Goal: Book appointment/travel/reservation

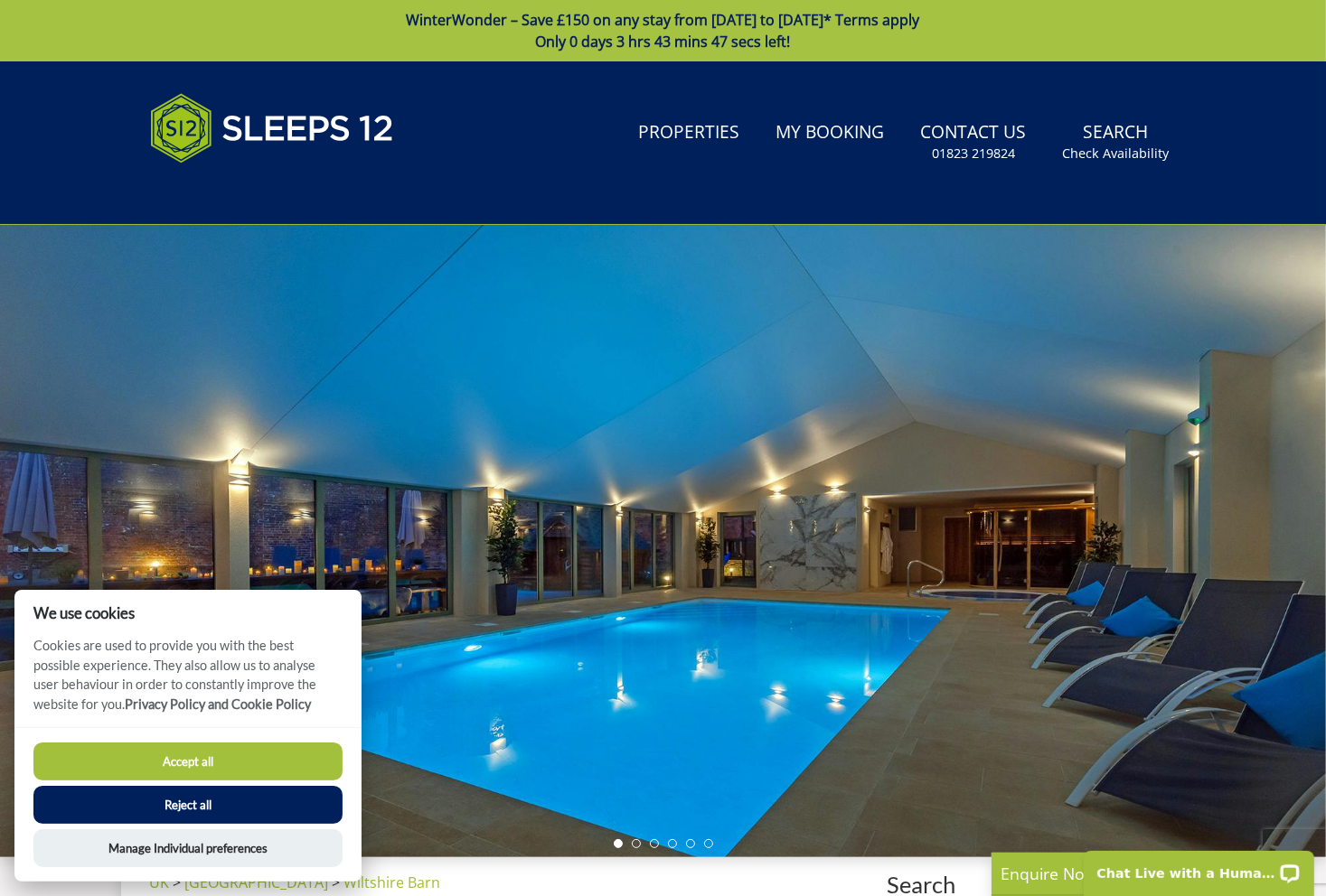
click at [196, 810] on button "Reject all" at bounding box center [187, 805] width 309 height 38
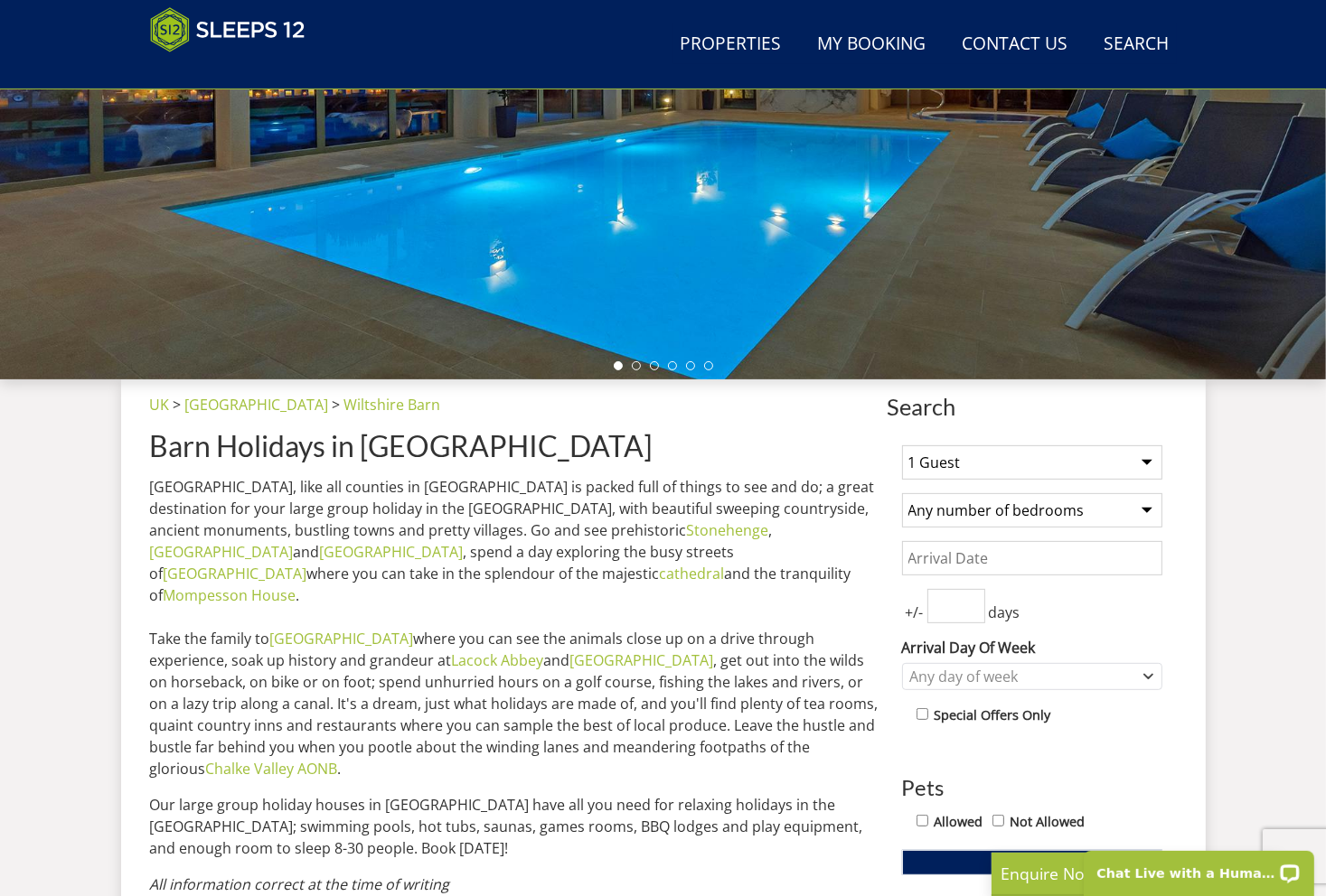
scroll to position [559, 0]
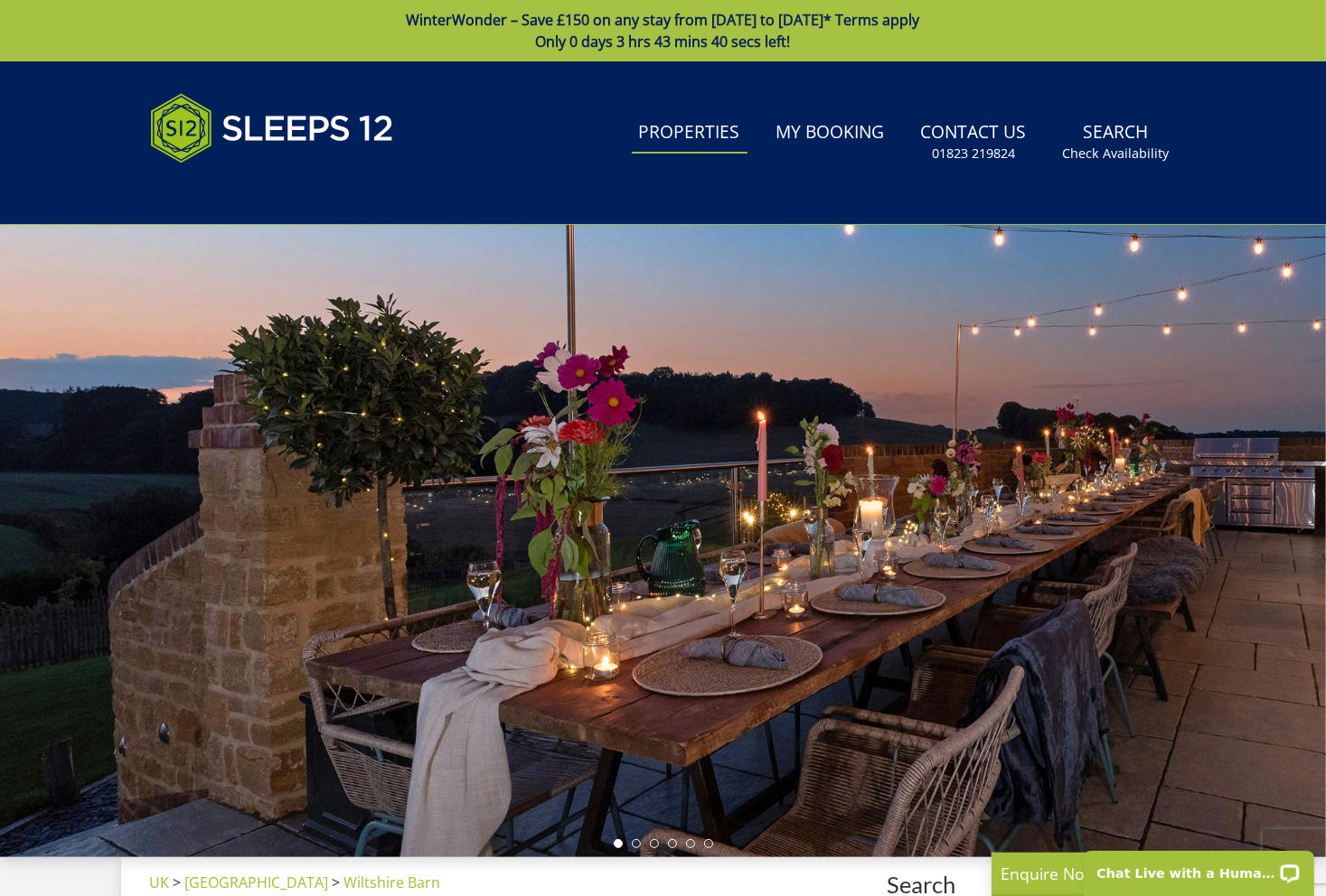
click at [690, 131] on link "Properties" at bounding box center [689, 132] width 115 height 41
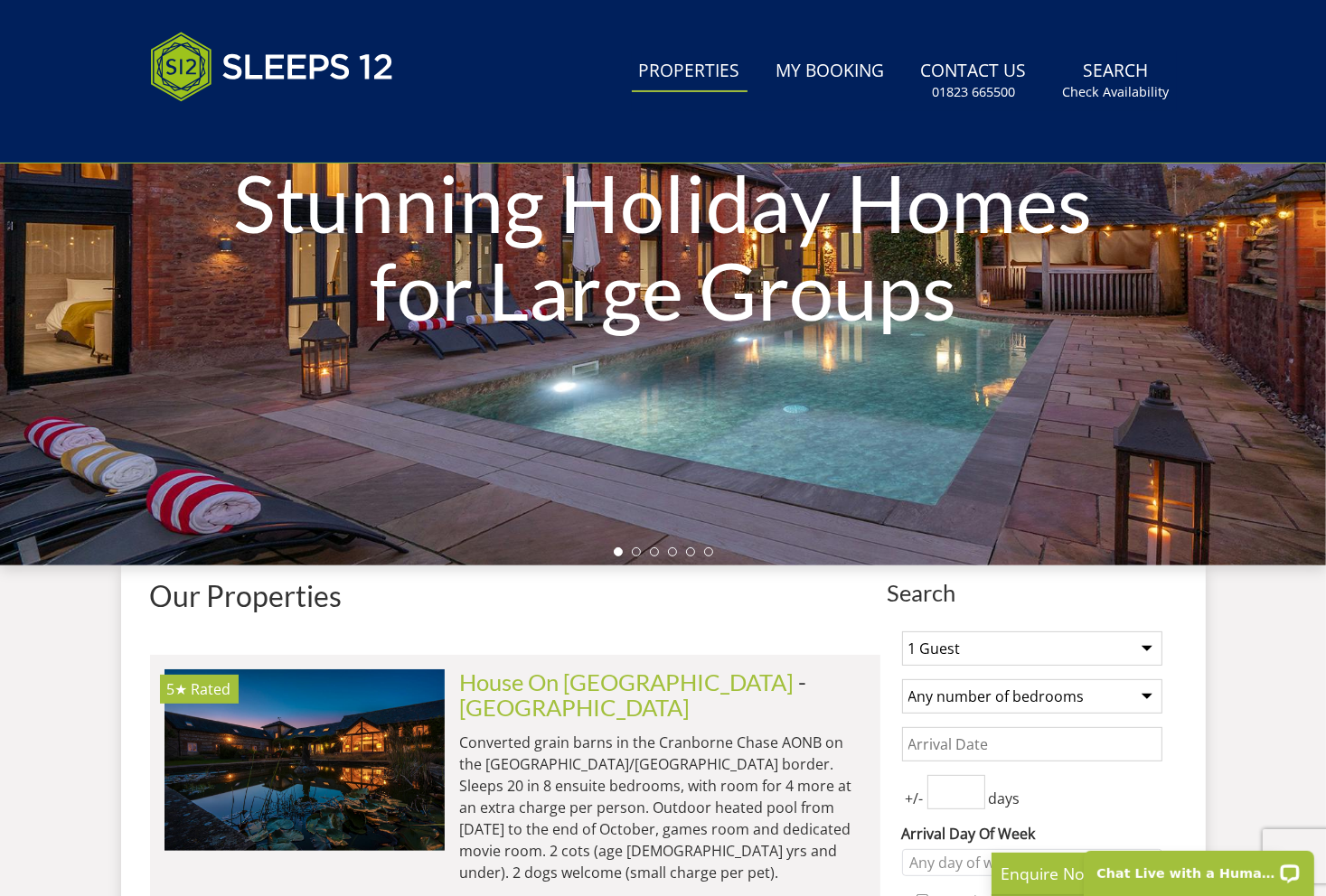
scroll to position [310, 0]
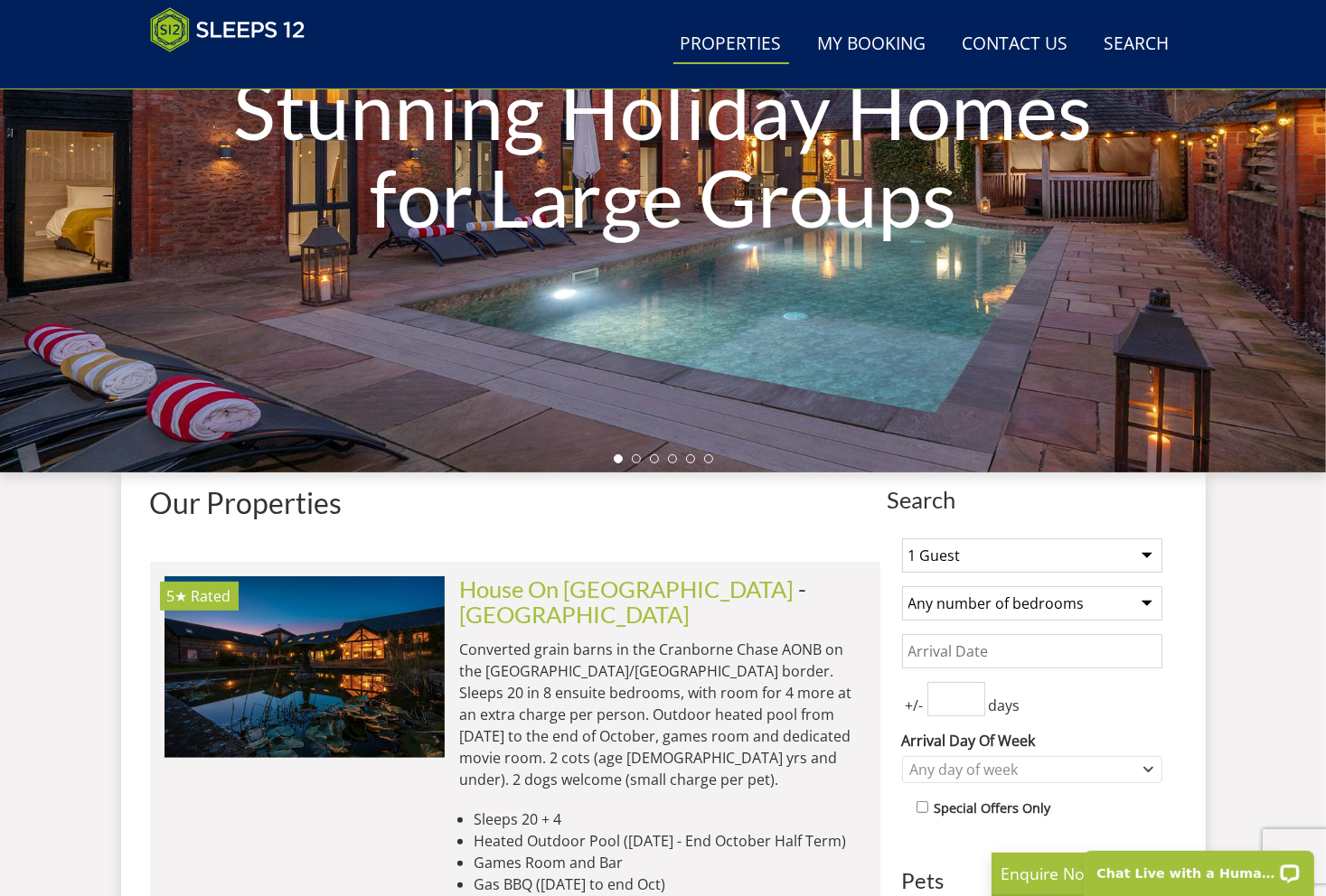
click at [1086, 567] on select "1 Guest 2 Guests 3 Guests 4 Guests 5 Guests 6 Guests 7 Guests 8 Guests 9 Guests…" at bounding box center [1032, 555] width 260 height 34
select select "10"
click at [902, 538] on select "1 Guest 2 Guests 3 Guests 4 Guests 5 Guests 6 Guests 7 Guests 8 Guests 9 Guests…" at bounding box center [1032, 555] width 260 height 34
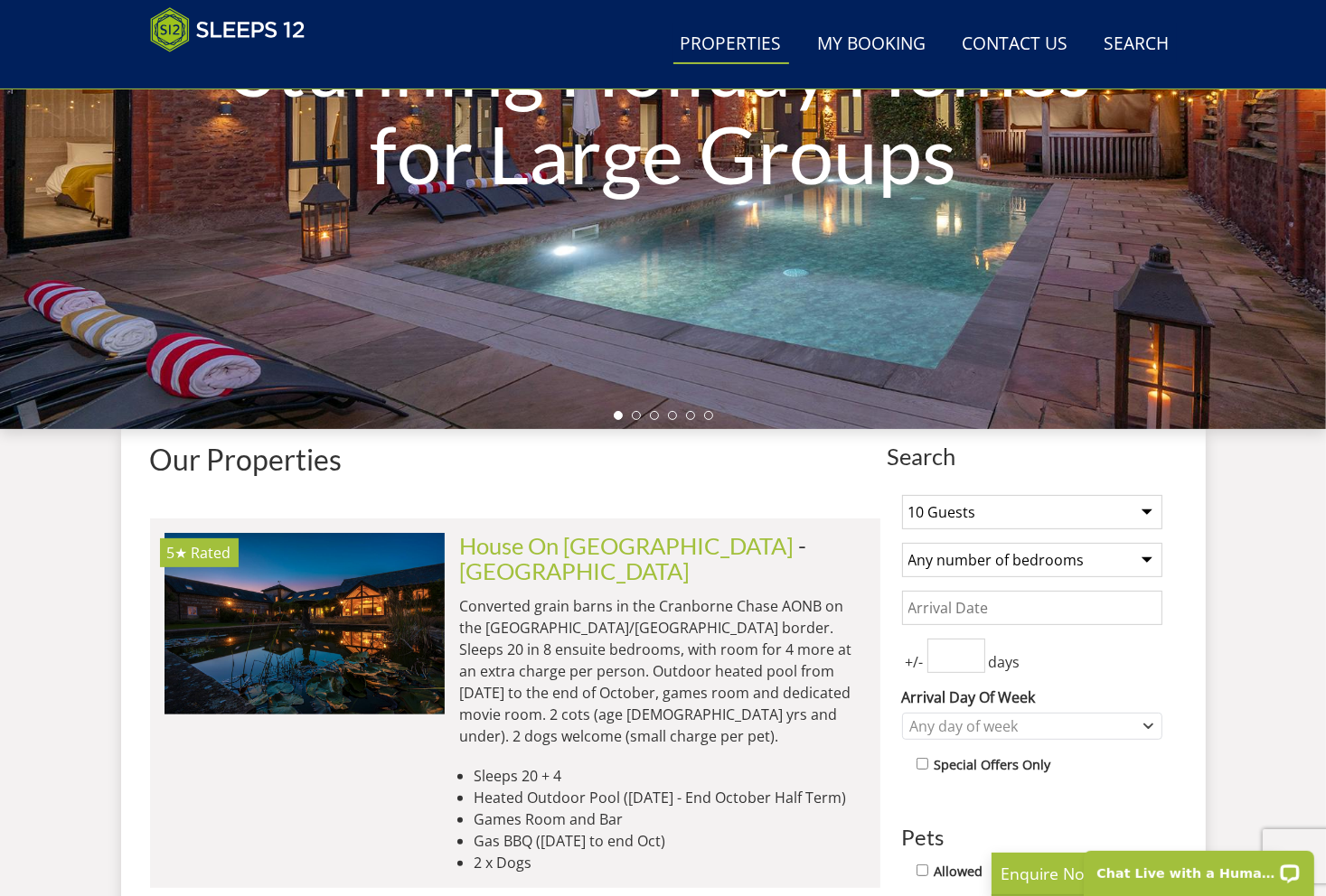
scroll to position [491, 0]
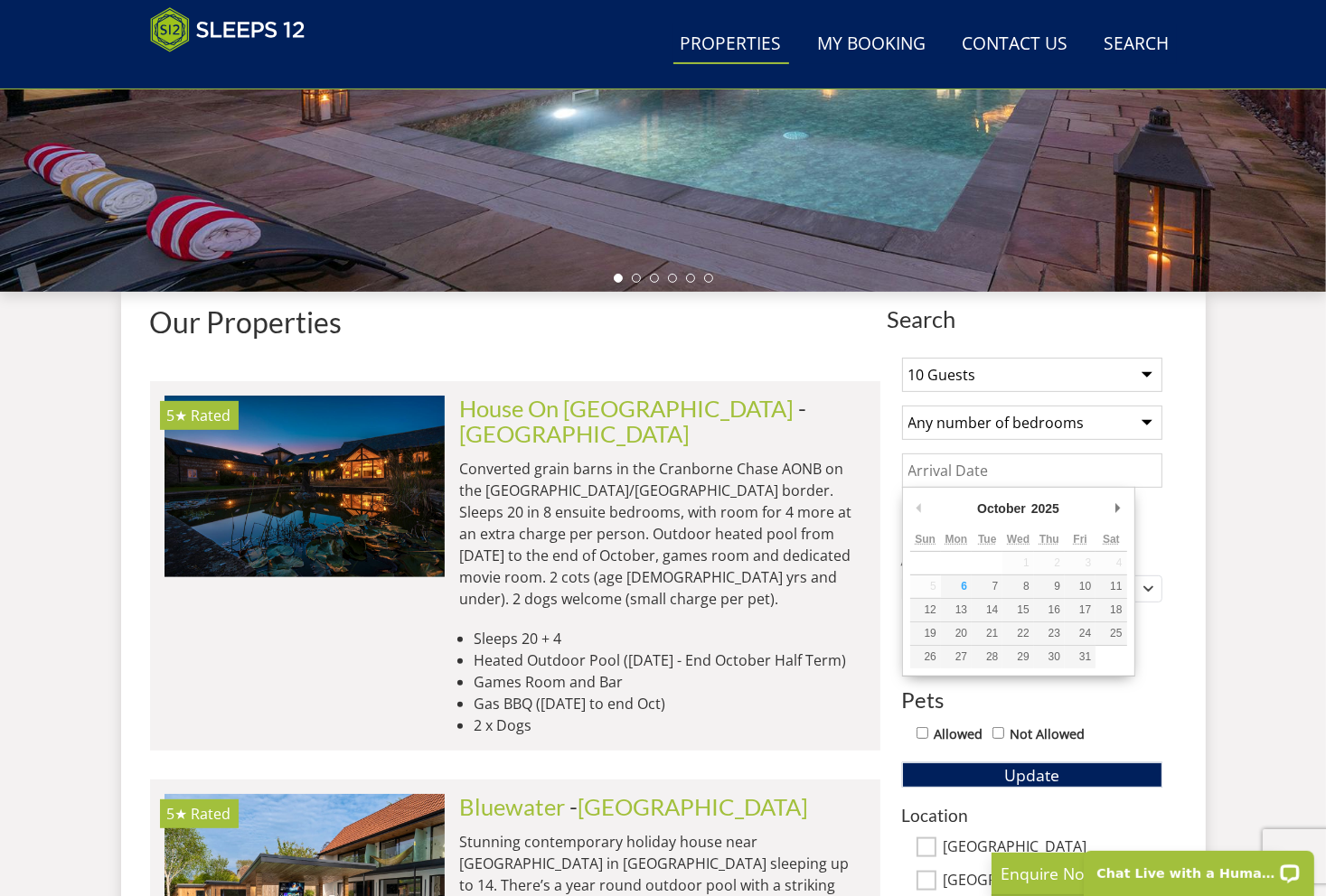
click at [987, 455] on input "Date" at bounding box center [1032, 470] width 260 height 34
type input "24/04/2026"
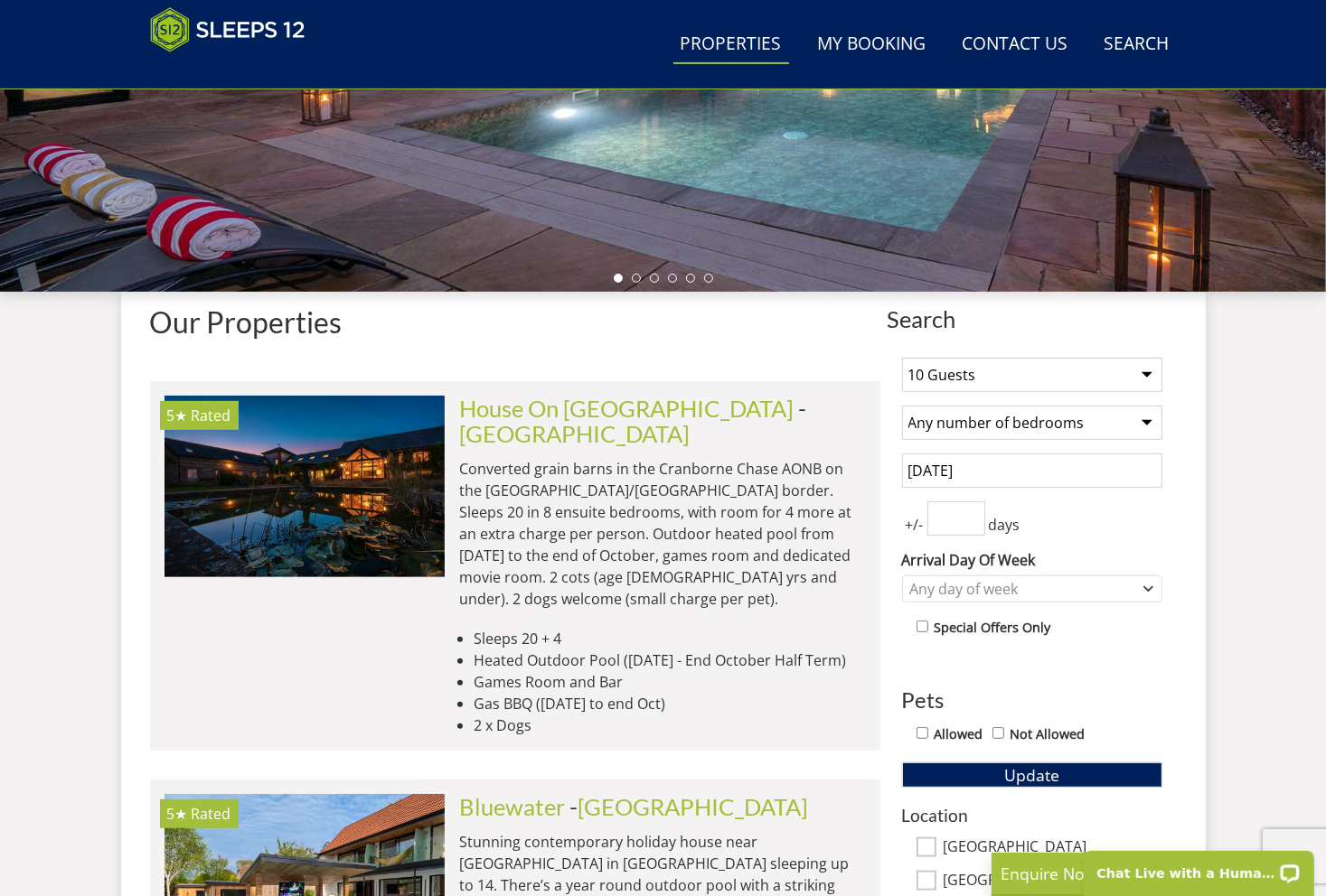
click at [959, 520] on input "number" at bounding box center [956, 518] width 58 height 34
click at [977, 509] on input "1" at bounding box center [956, 518] width 58 height 34
type input "2"
click at [972, 509] on input "2" at bounding box center [956, 518] width 58 height 34
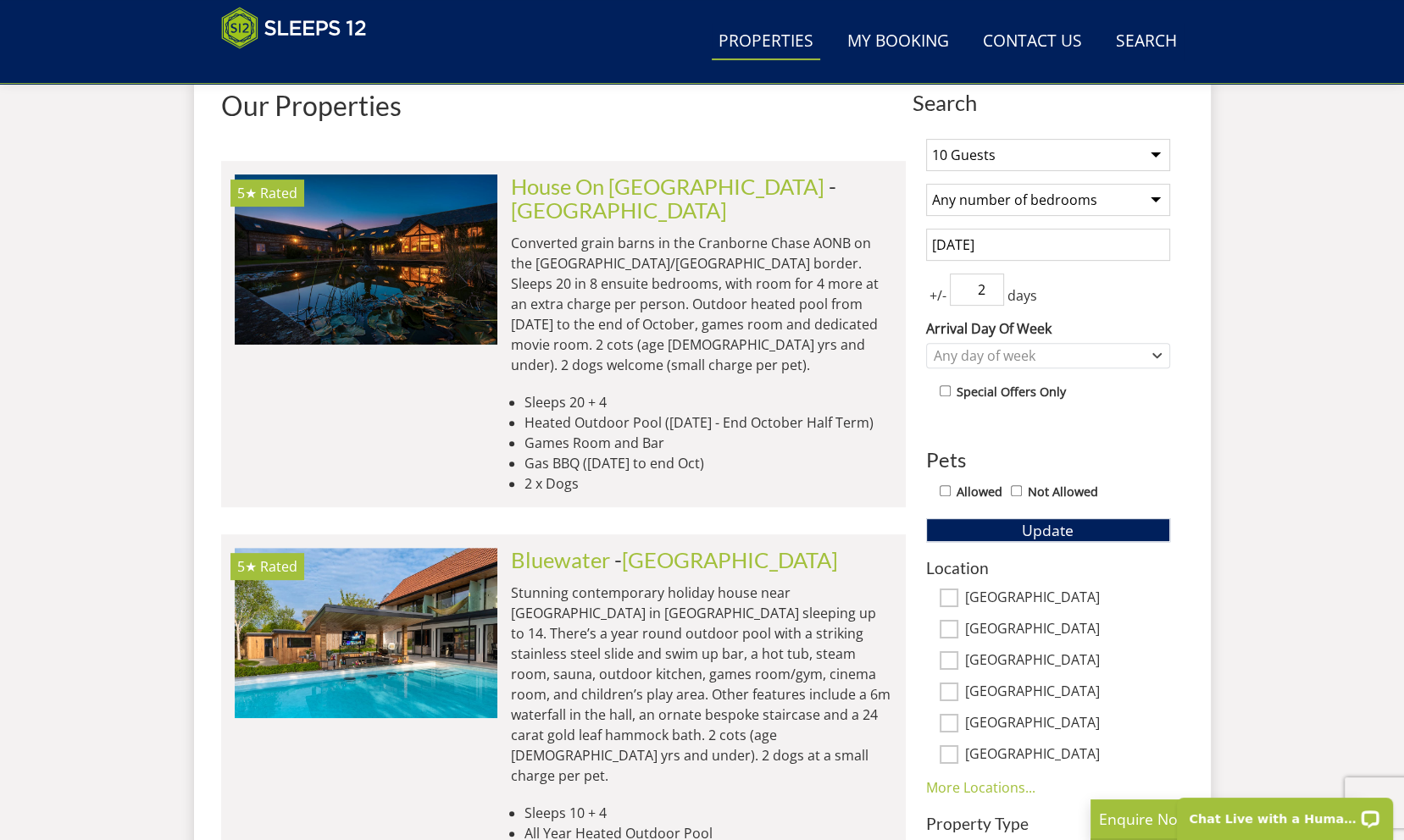
scroll to position [715, 0]
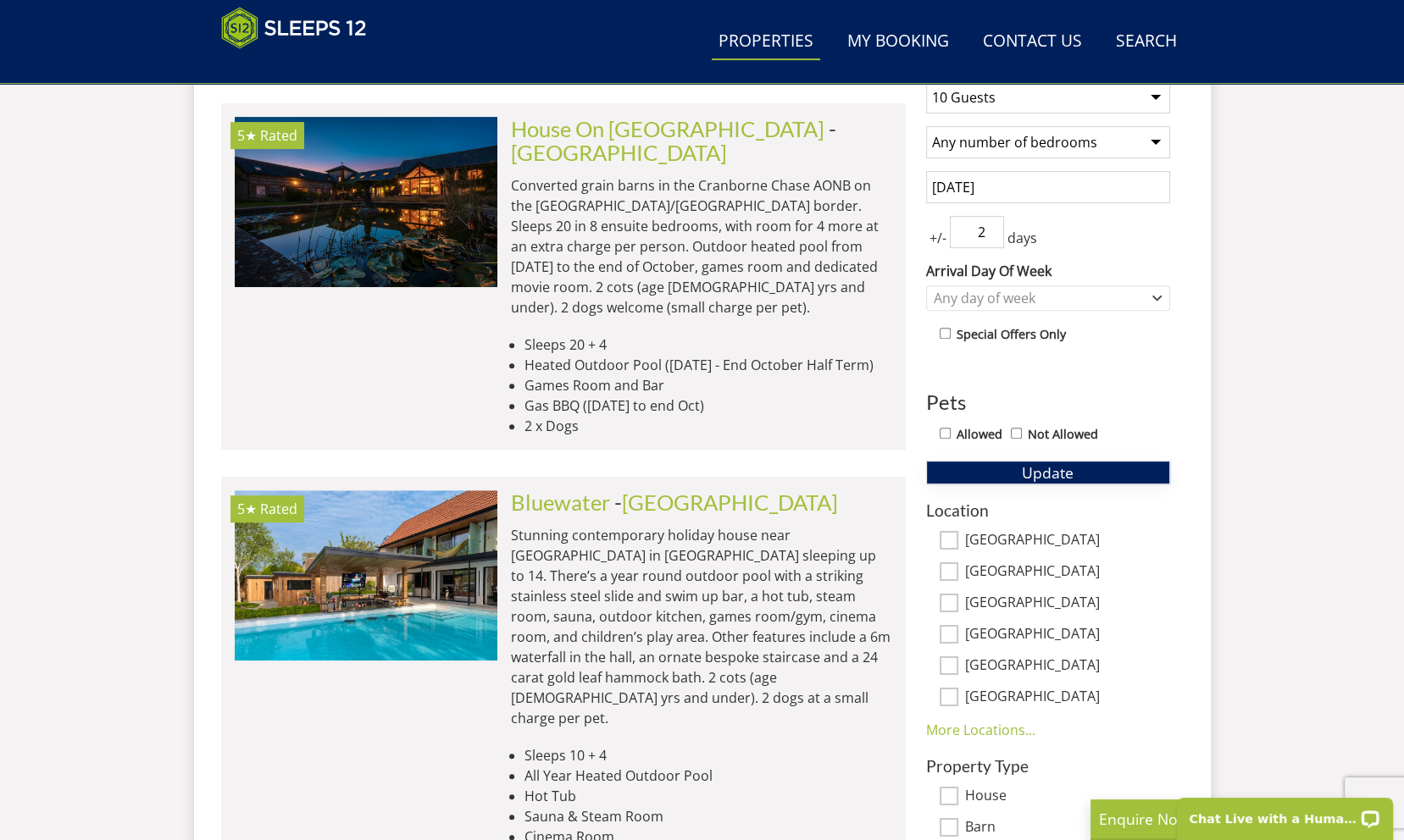
click at [1041, 462] on span "Update" at bounding box center [1047, 472] width 51 height 20
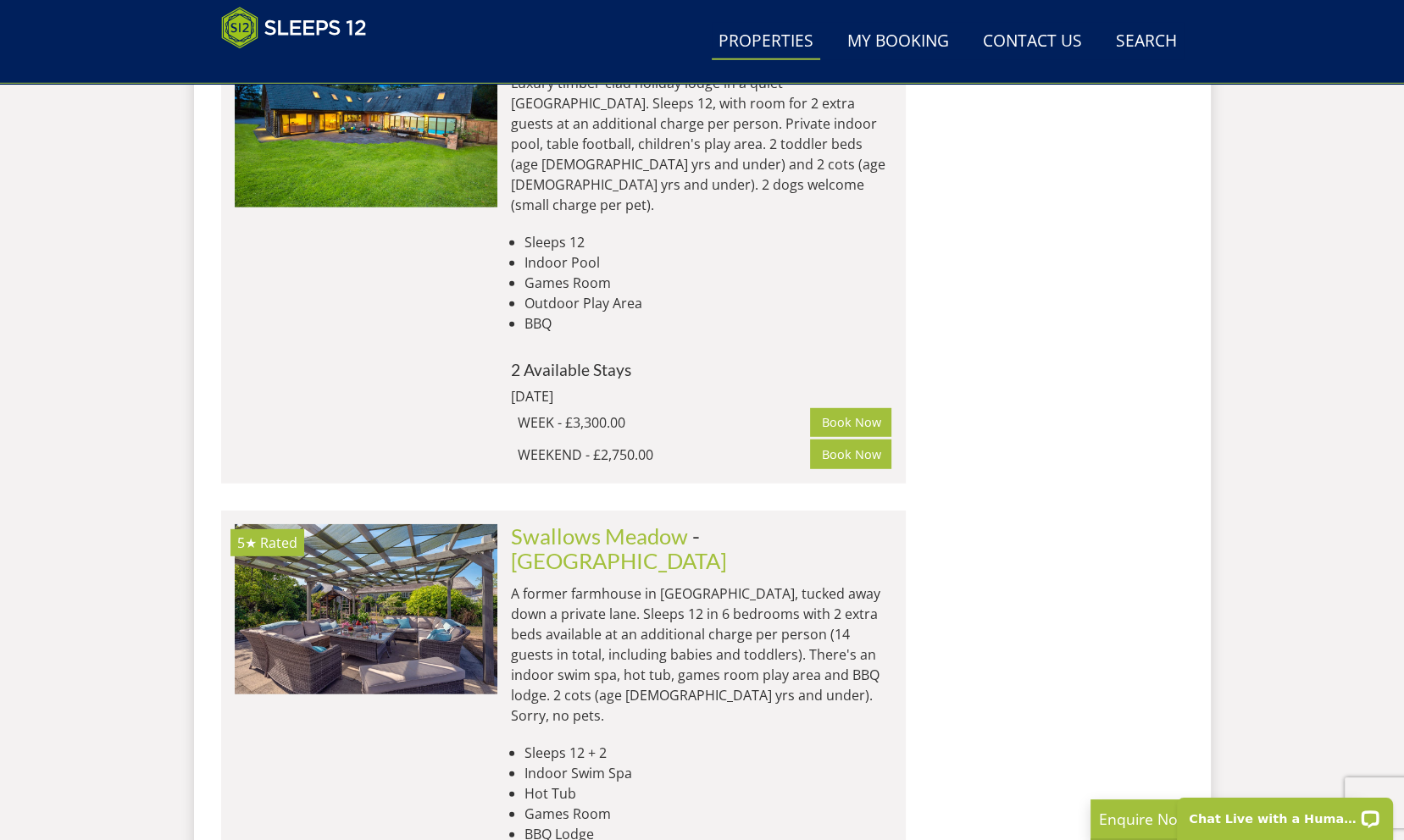
scroll to position [5118, 0]
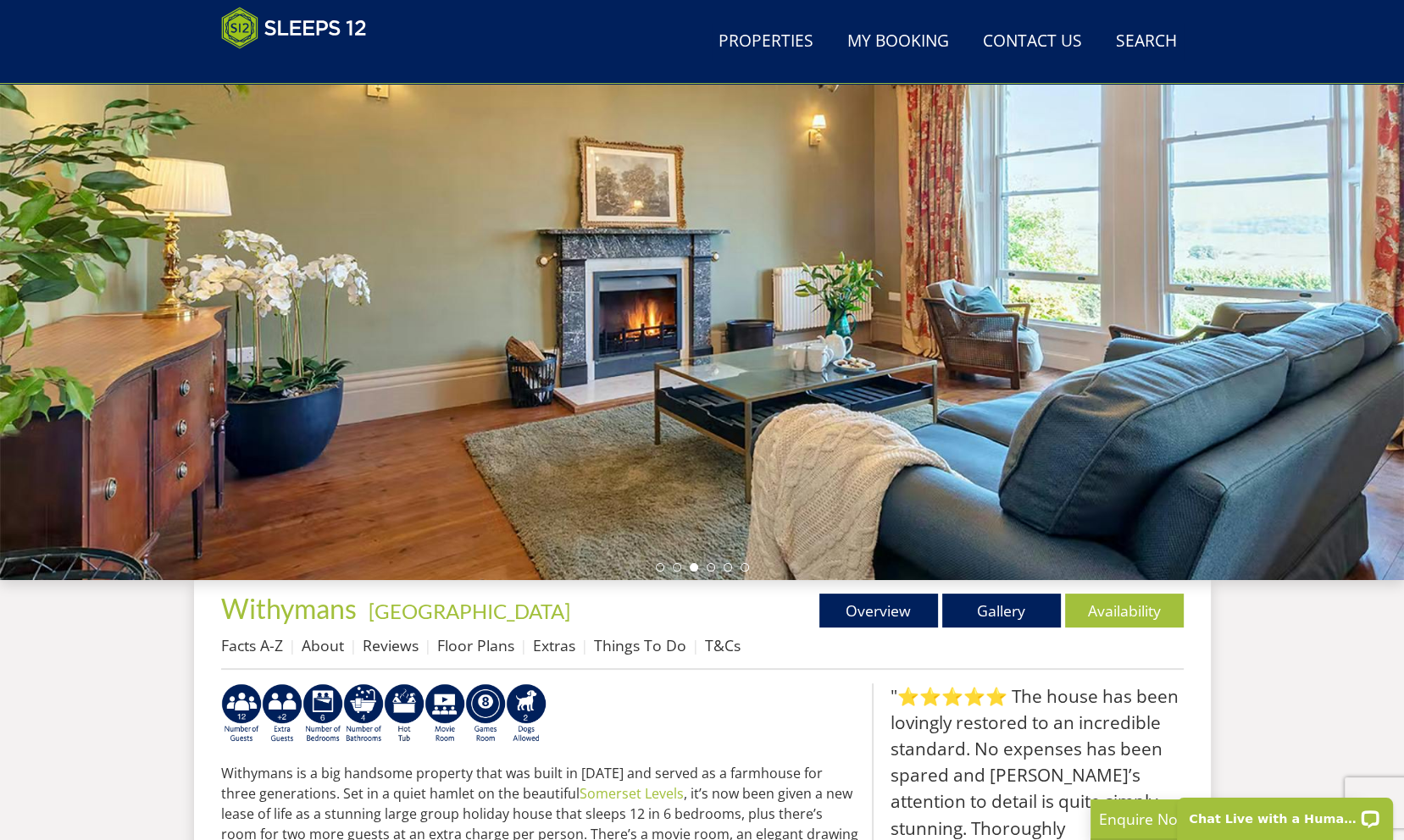
scroll to position [98, 0]
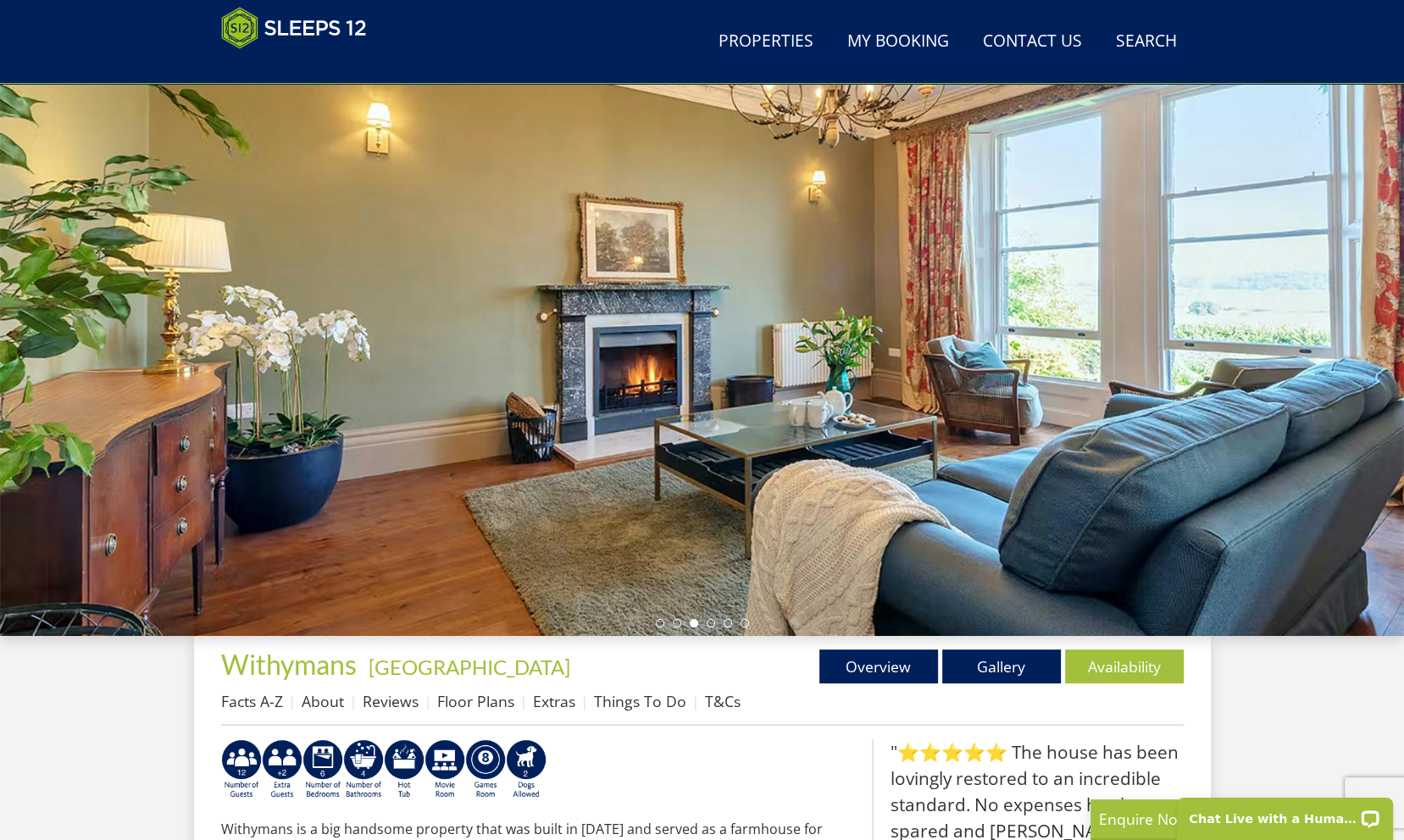
click at [1040, 301] on div at bounding box center [702, 340] width 1404 height 593
drag, startPoint x: 1217, startPoint y: 325, endPoint x: 766, endPoint y: 298, distance: 451.8
click at [763, 301] on div at bounding box center [702, 340] width 1404 height 593
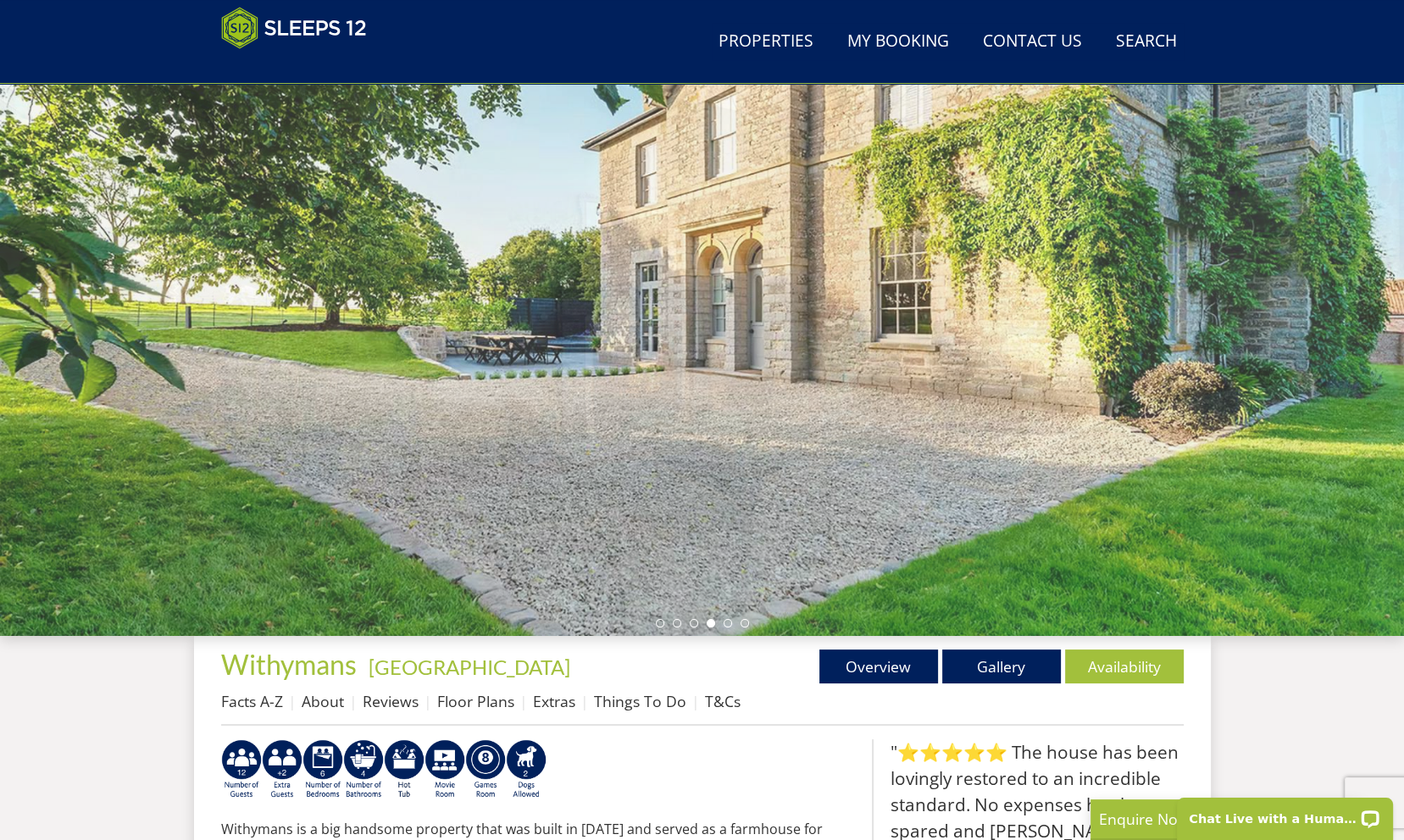
drag, startPoint x: 939, startPoint y: 339, endPoint x: 667, endPoint y: 328, distance: 272.2
click at [674, 329] on div at bounding box center [702, 340] width 1404 height 593
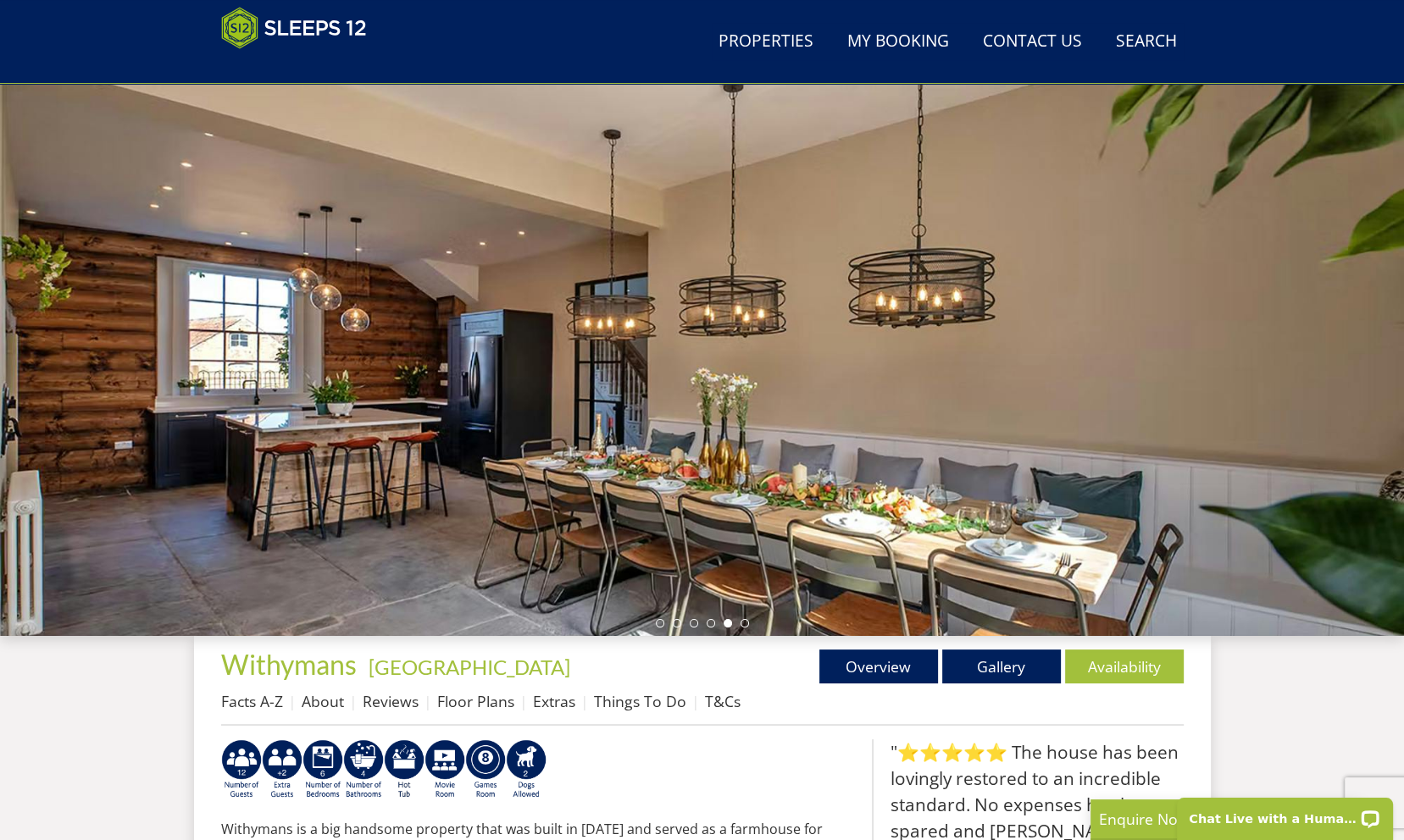
drag, startPoint x: 690, startPoint y: 369, endPoint x: 993, endPoint y: 389, distance: 303.7
click at [997, 390] on div at bounding box center [702, 340] width 1404 height 593
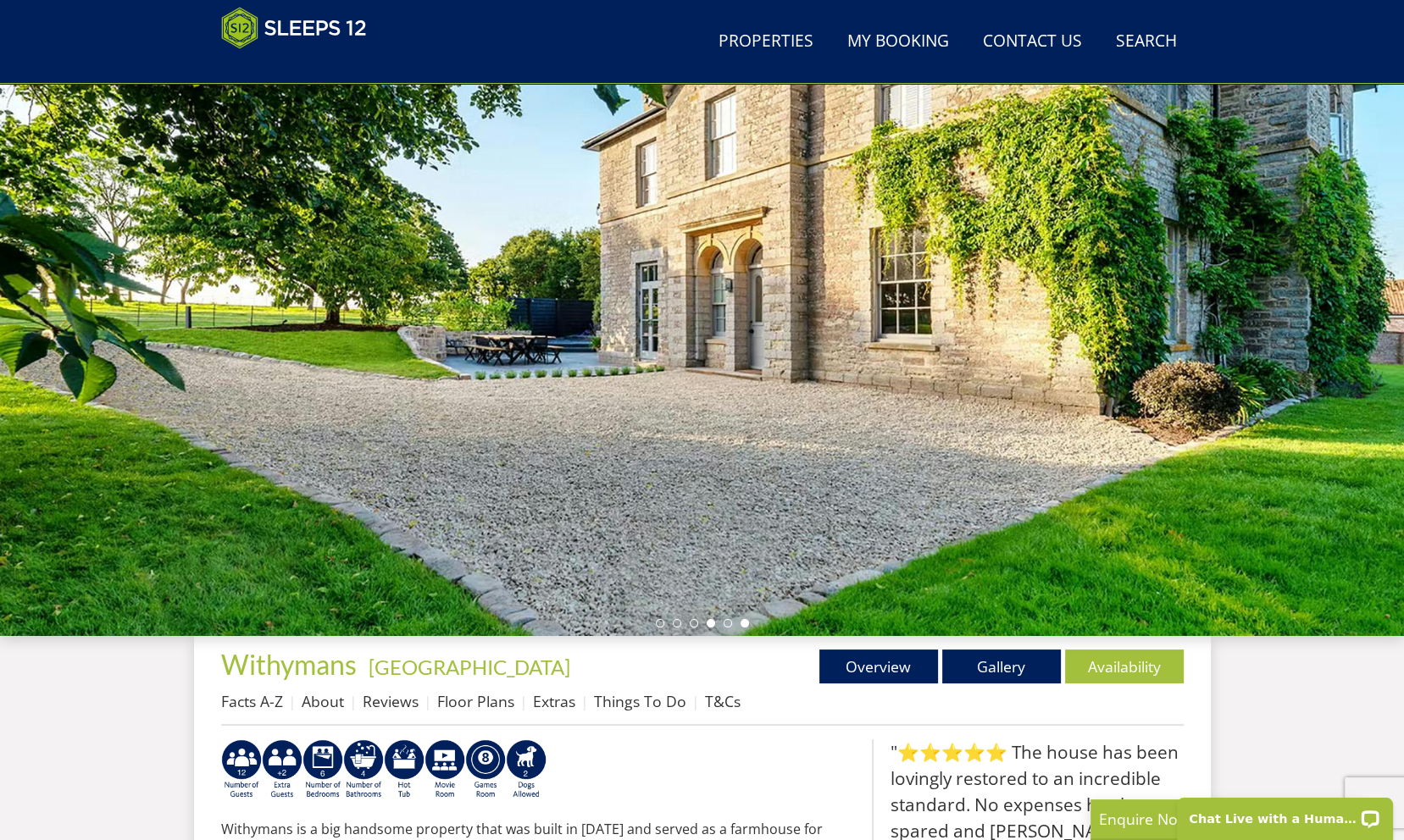
click at [745, 623] on li at bounding box center [745, 624] width 9 height 9
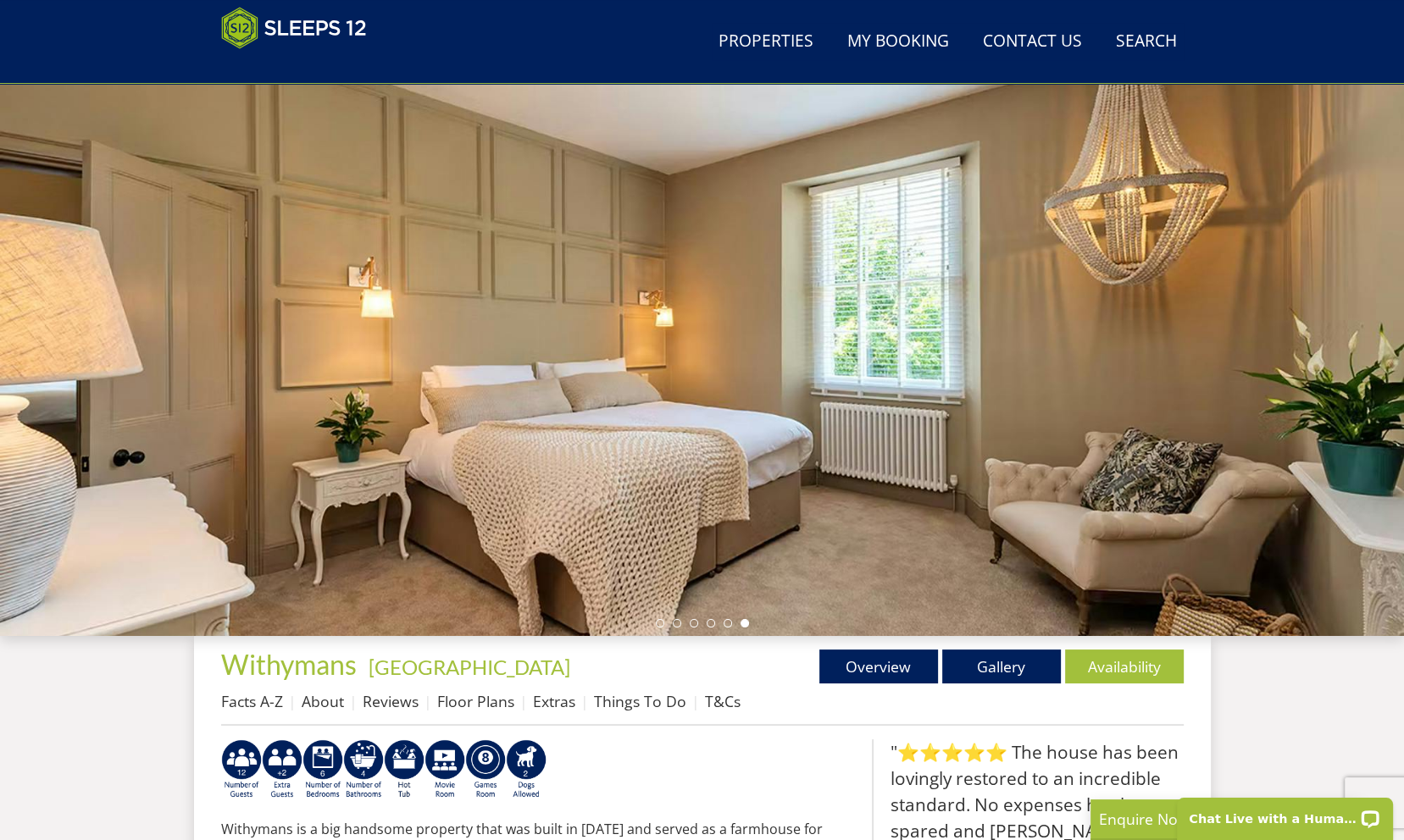
click at [722, 619] on ul at bounding box center [702, 624] width 93 height 9
click at [729, 623] on li at bounding box center [728, 624] width 9 height 9
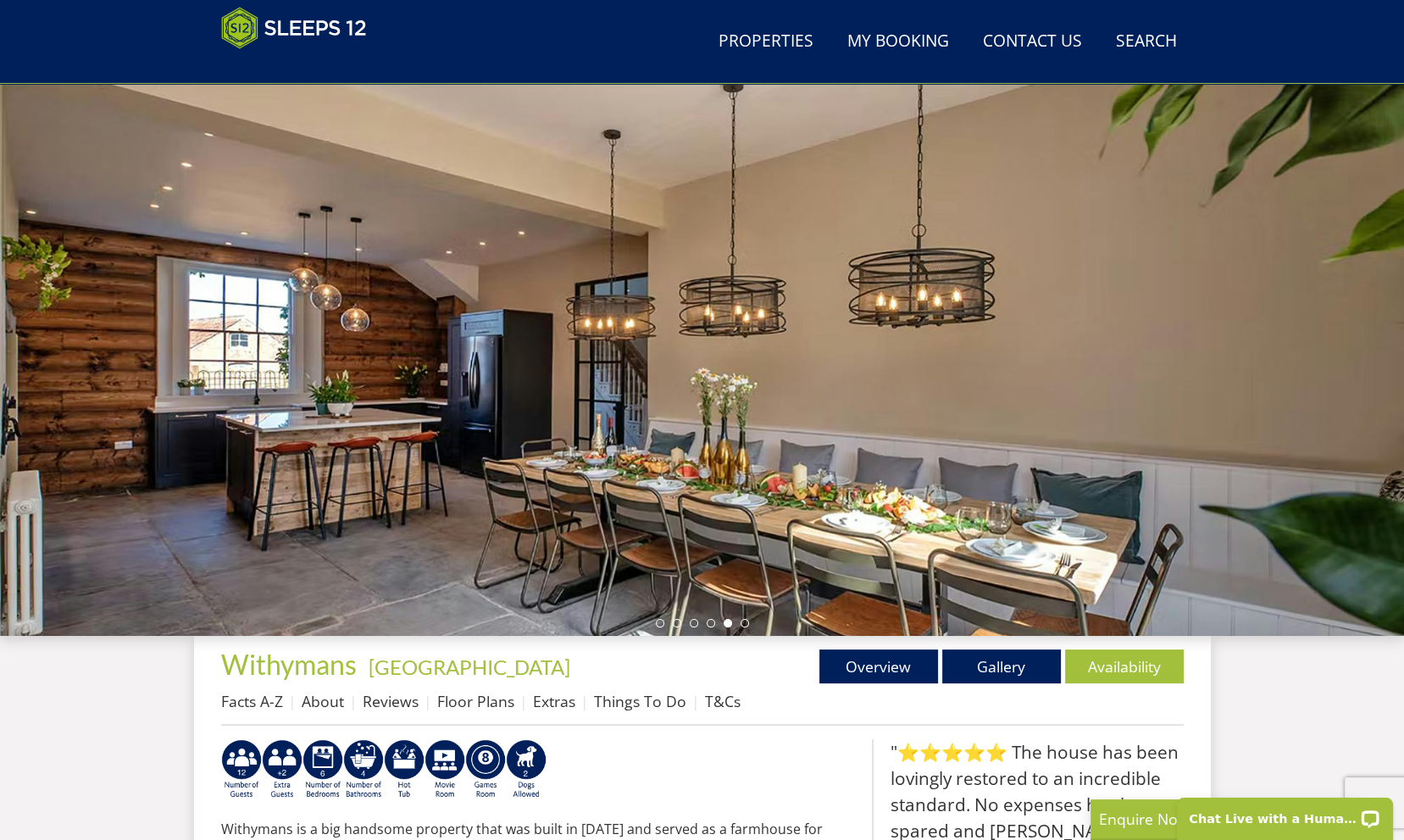
drag, startPoint x: 1028, startPoint y: 389, endPoint x: 614, endPoint y: 368, distance: 414.5
click at [614, 368] on div at bounding box center [702, 340] width 1404 height 593
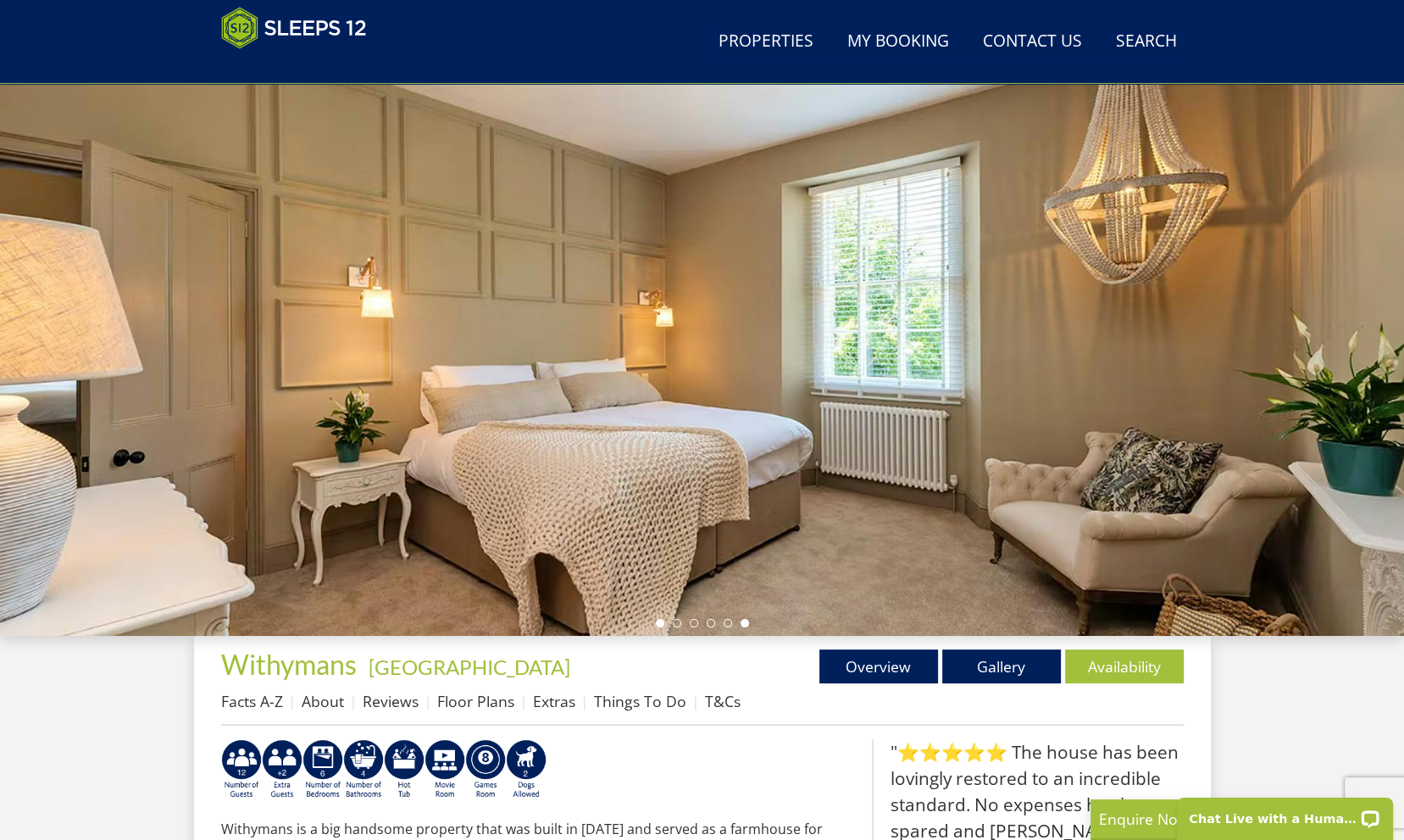
click at [661, 625] on li at bounding box center [660, 624] width 9 height 9
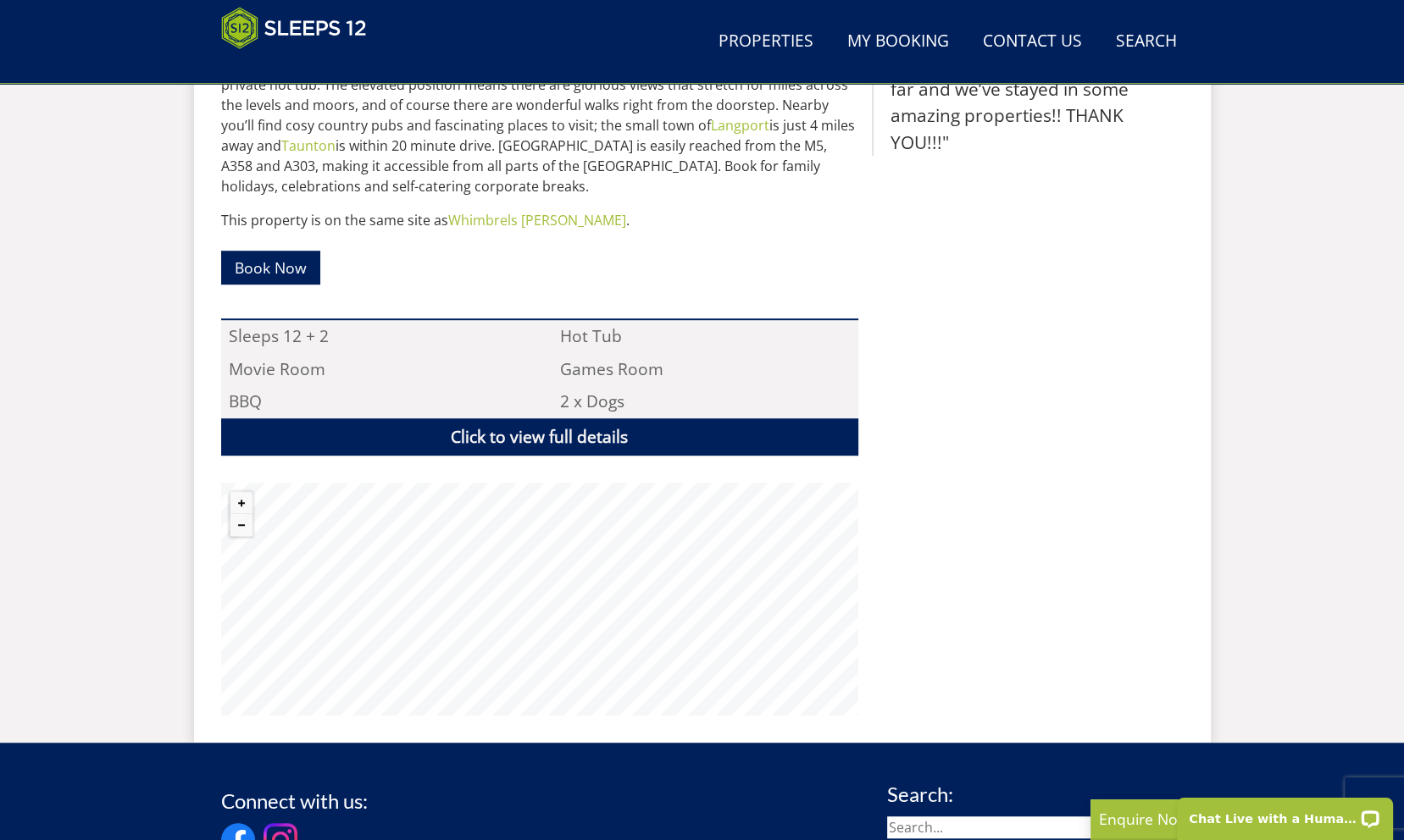
scroll to position [1030, 0]
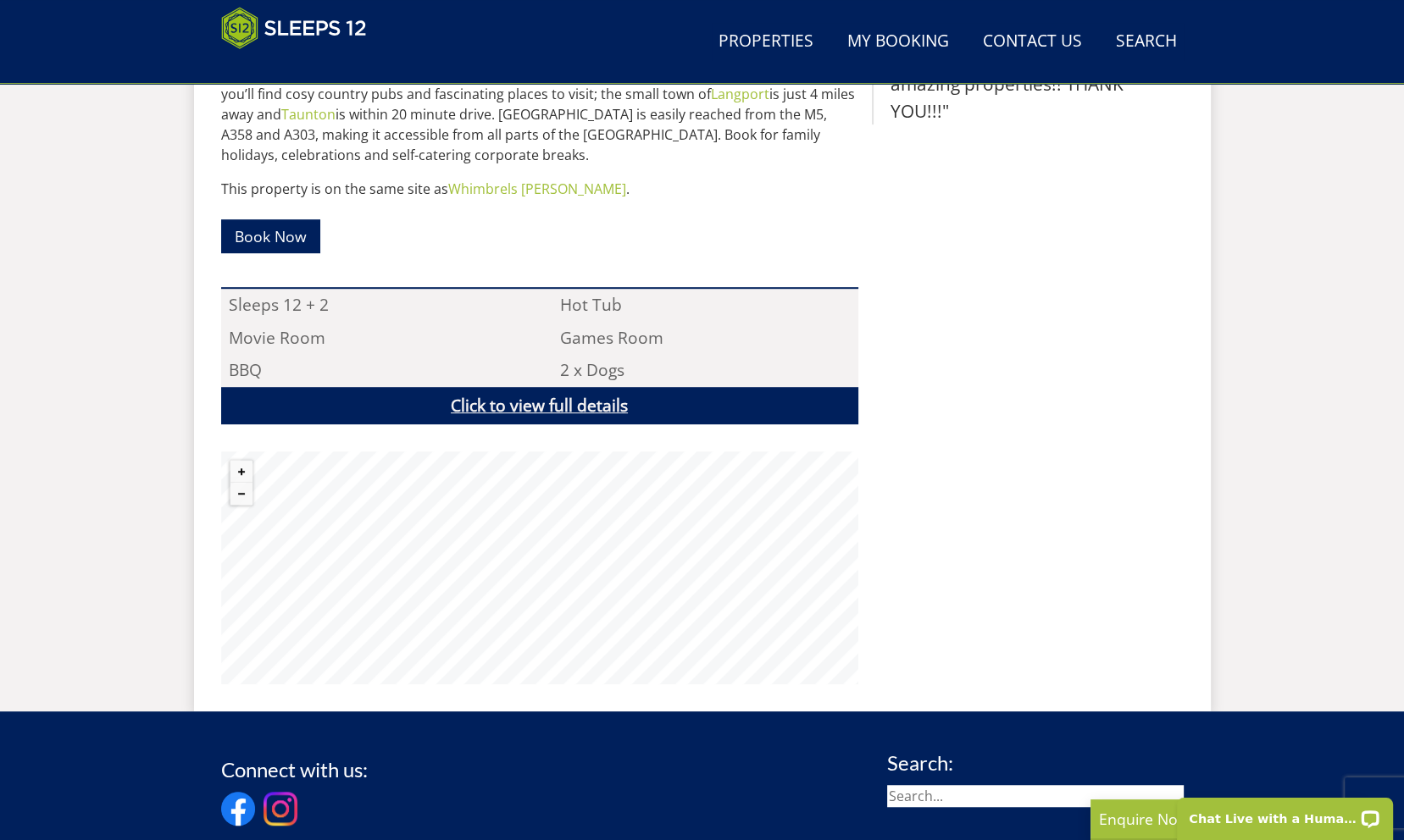
click at [589, 392] on link "Click to view full details" at bounding box center [540, 405] width 637 height 38
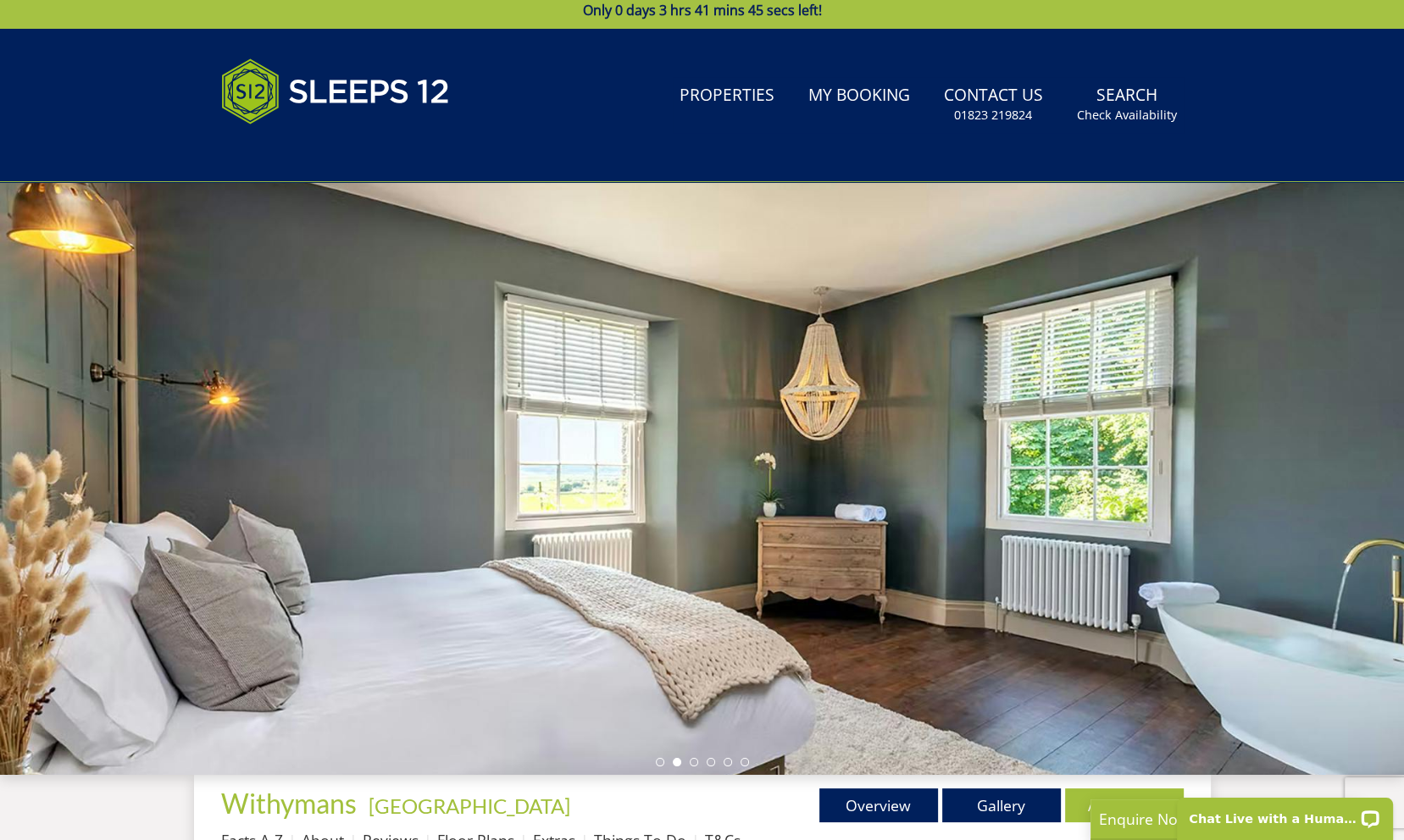
scroll to position [184, 0]
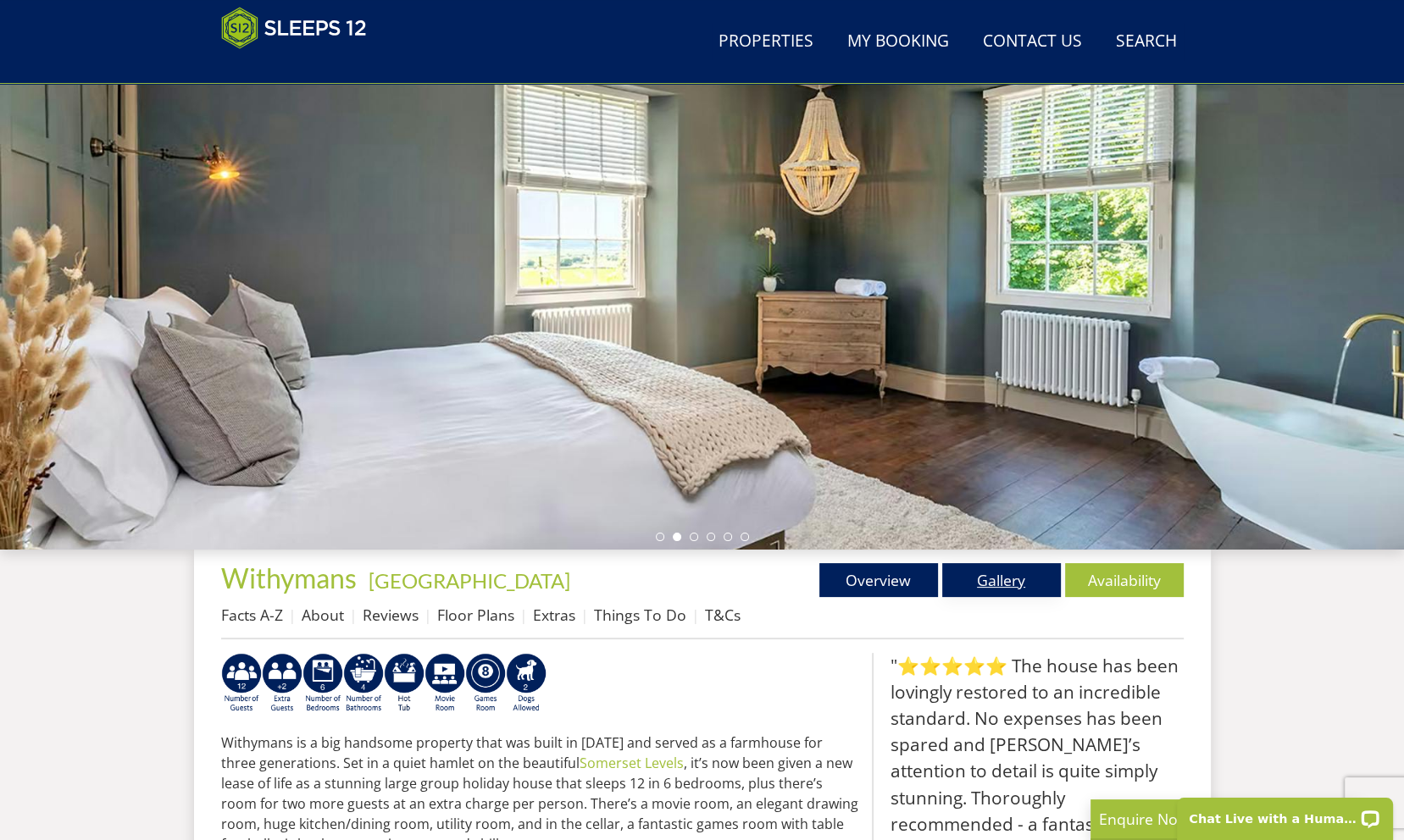
click at [1027, 584] on link "Gallery" at bounding box center [1002, 580] width 119 height 34
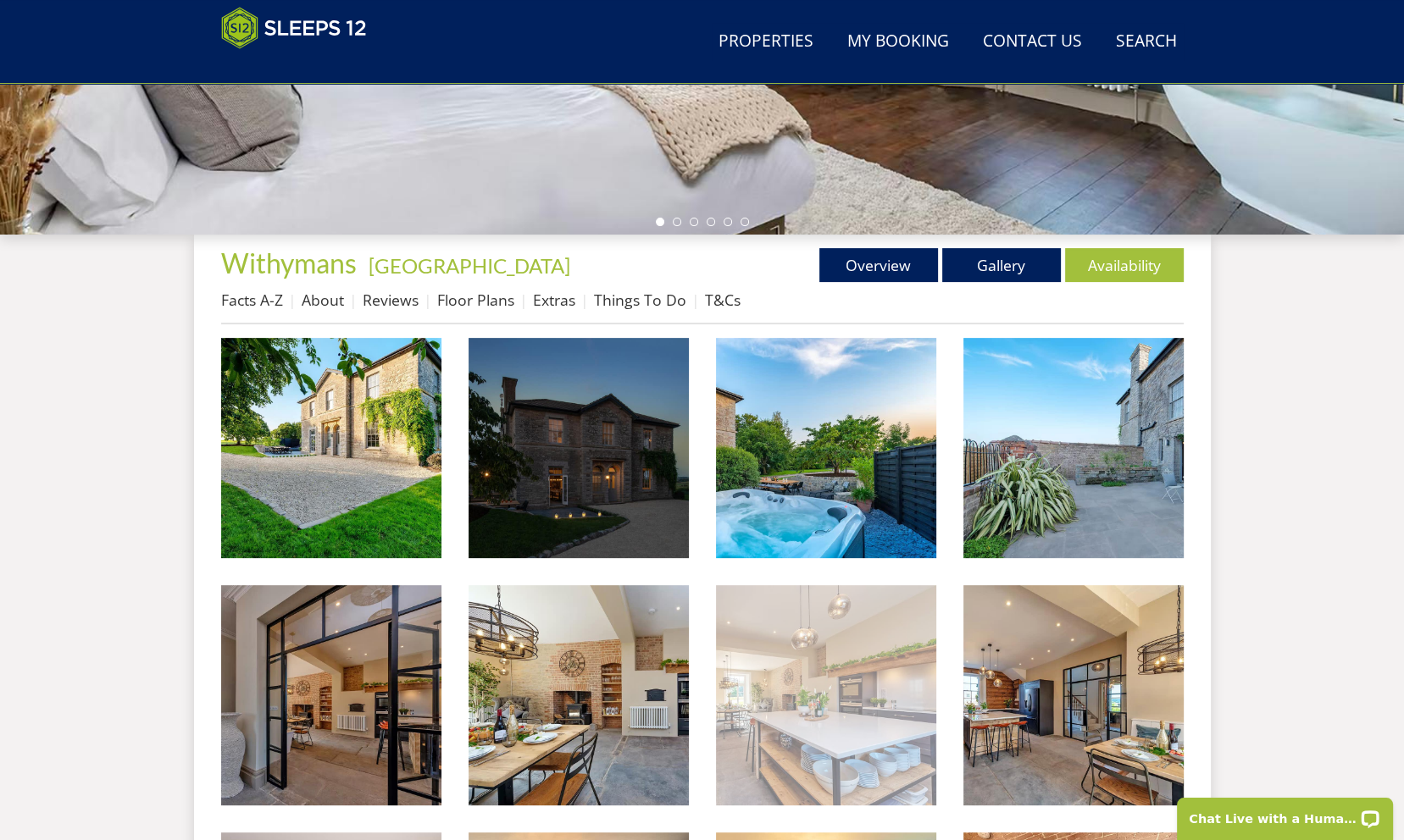
scroll to position [436, 0]
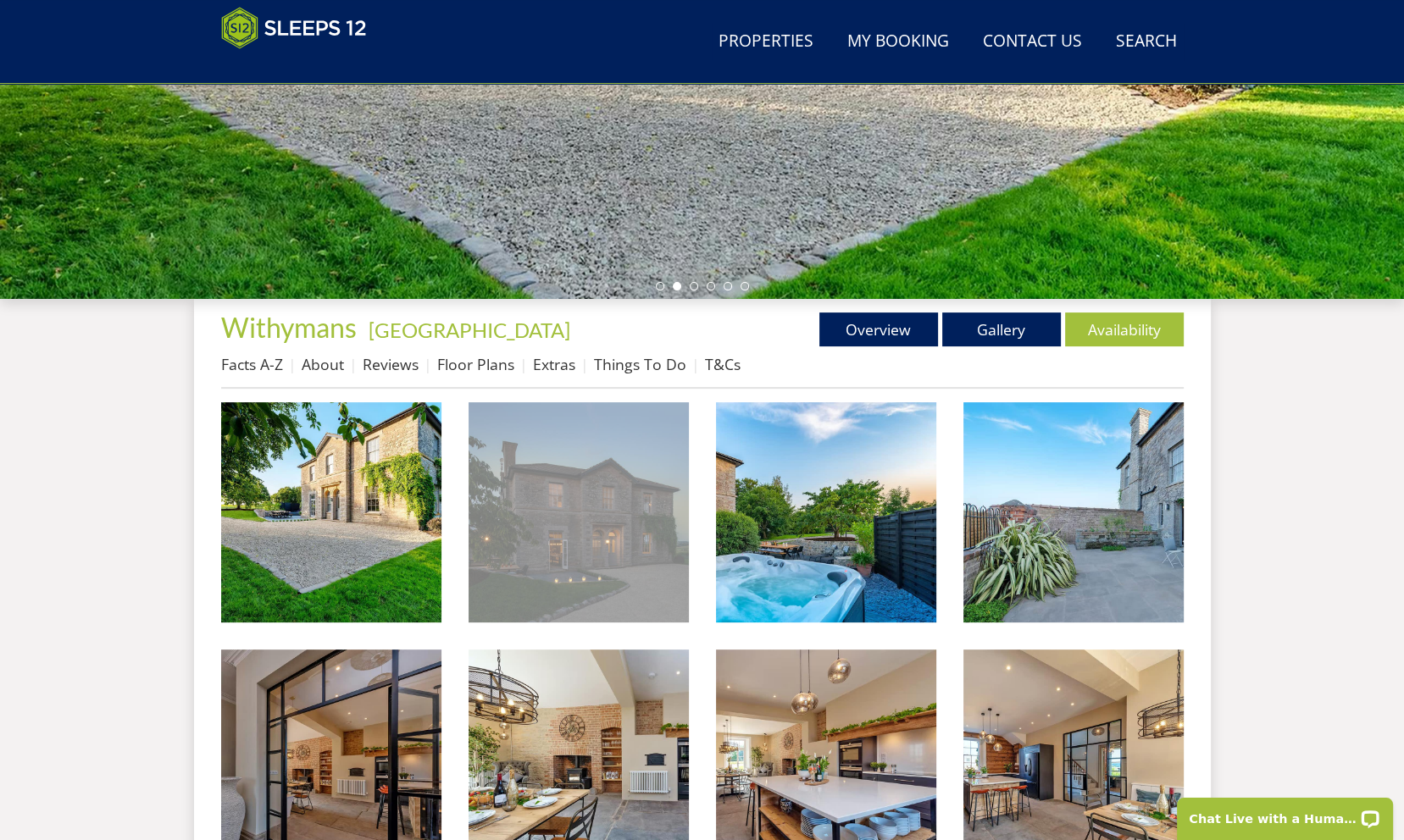
click at [523, 528] on img at bounding box center [579, 513] width 220 height 220
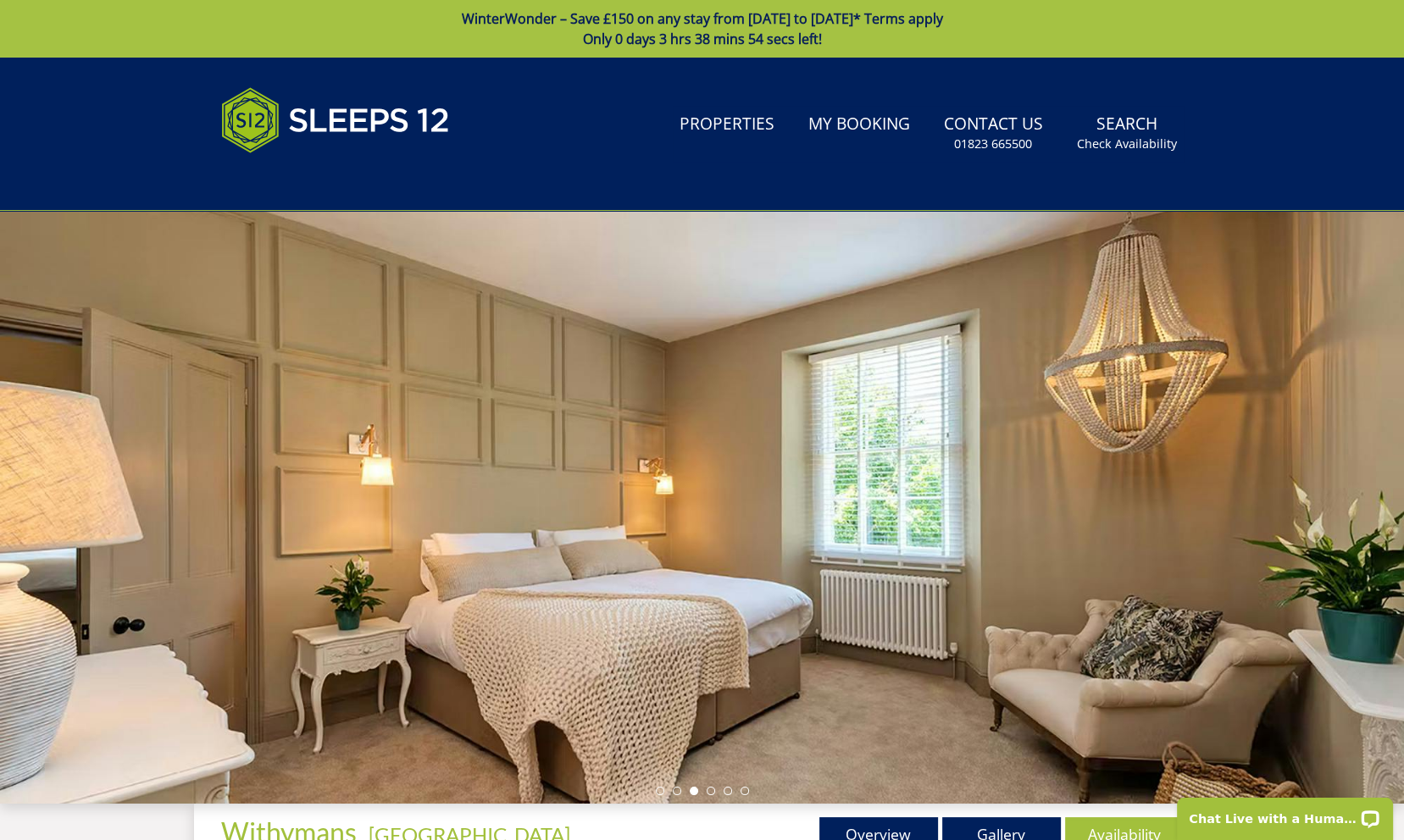
scroll to position [293, 0]
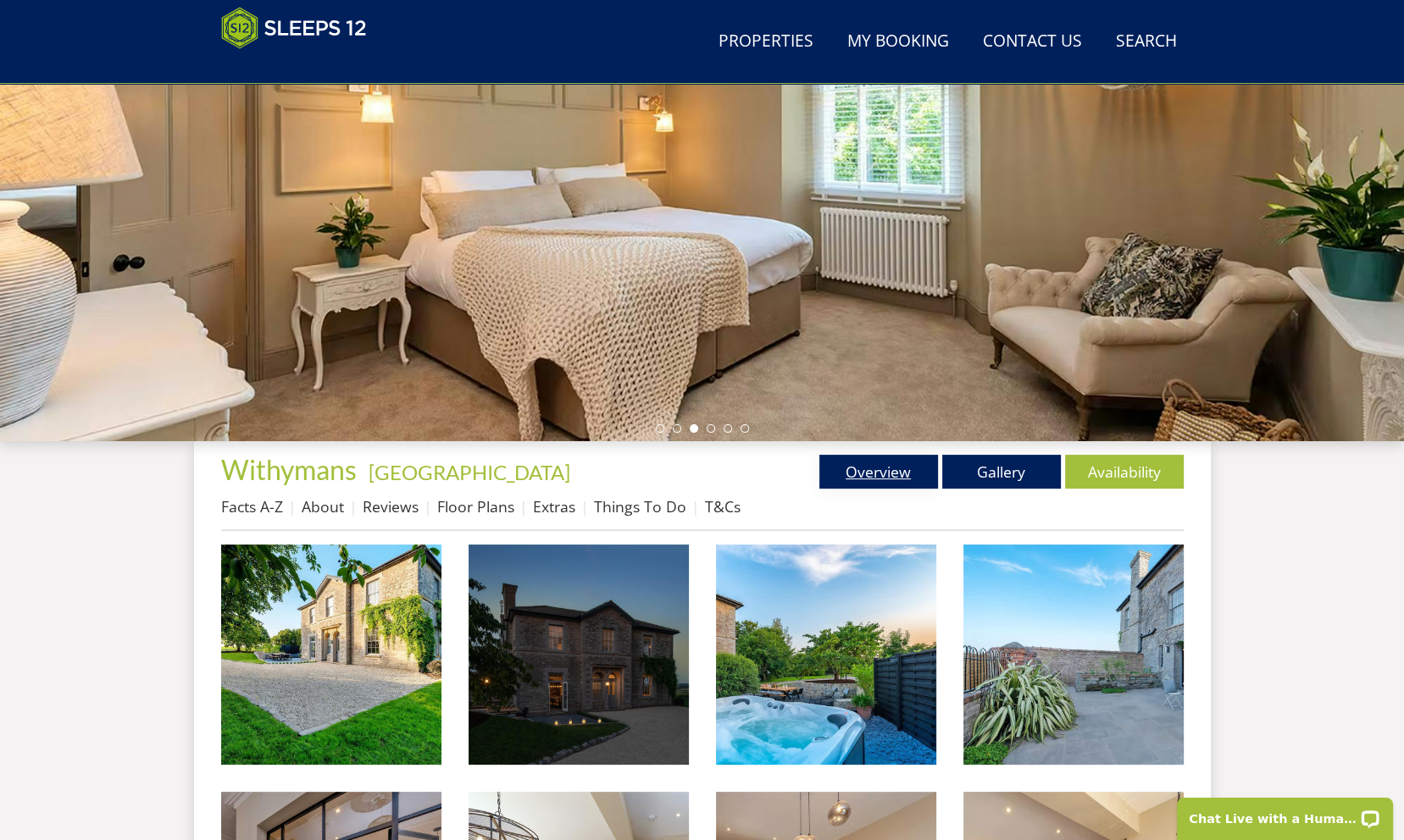
click at [881, 483] on link "Overview" at bounding box center [879, 472] width 119 height 34
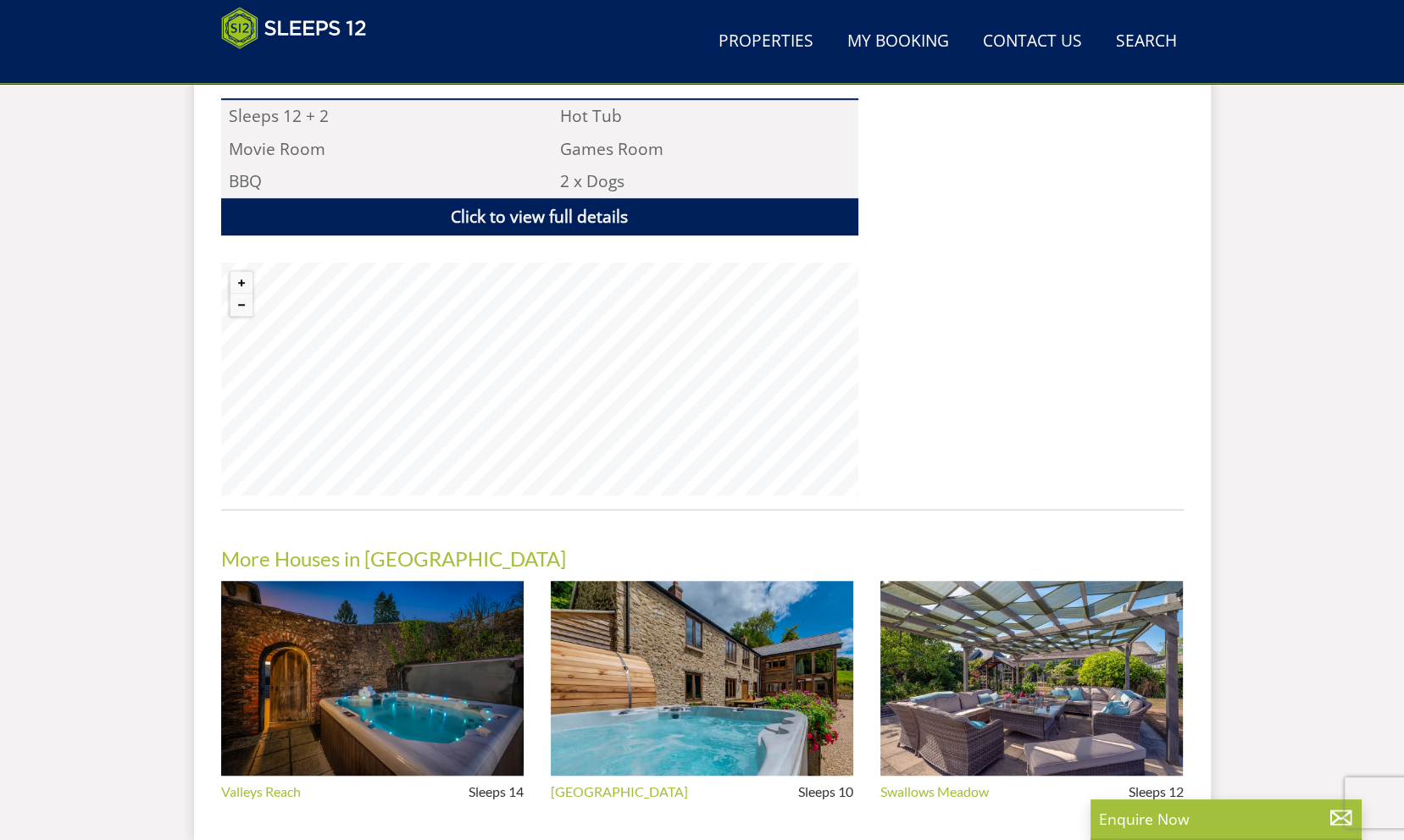
scroll to position [1225, 0]
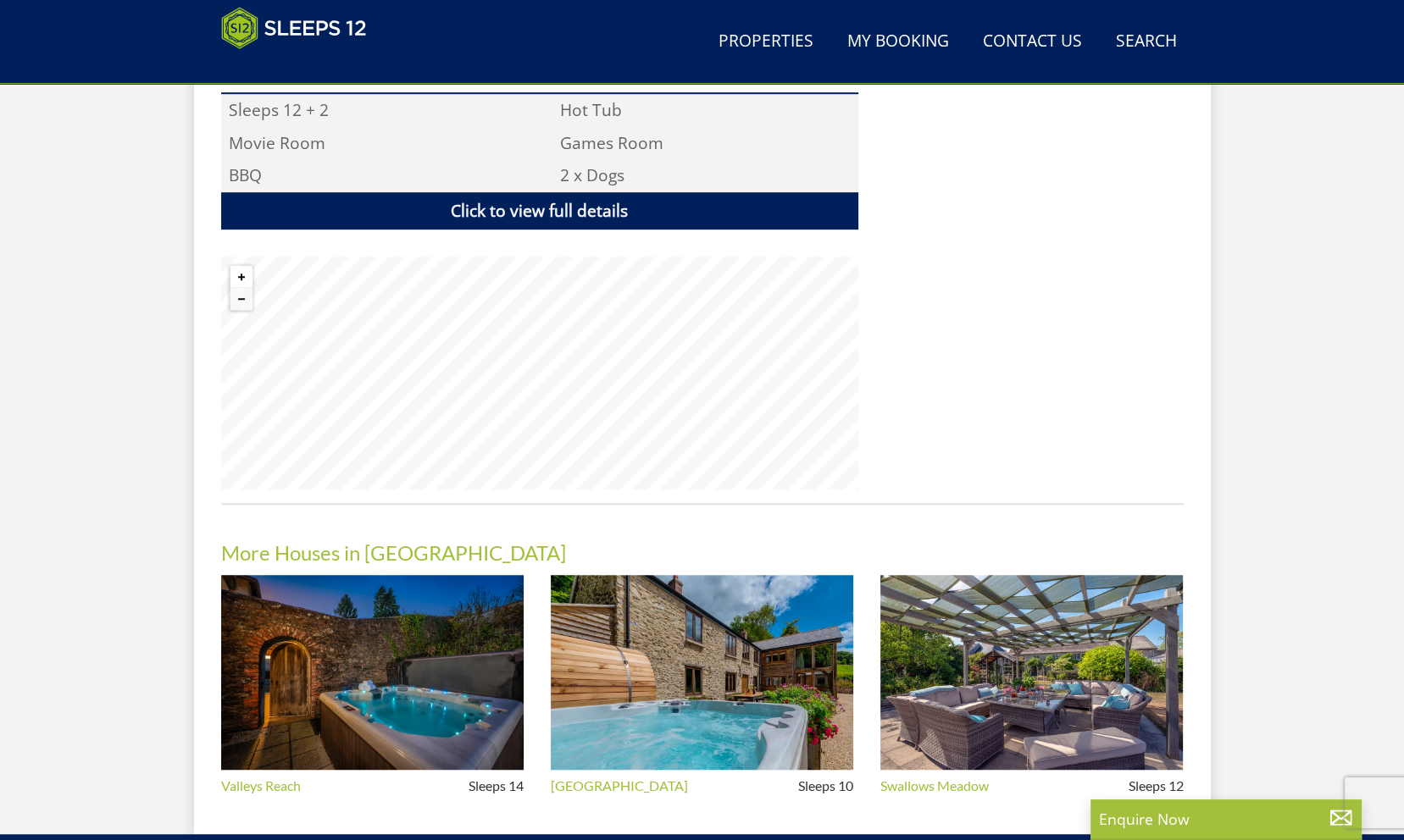
click at [241, 272] on button "Zoom in" at bounding box center [241, 277] width 22 height 22
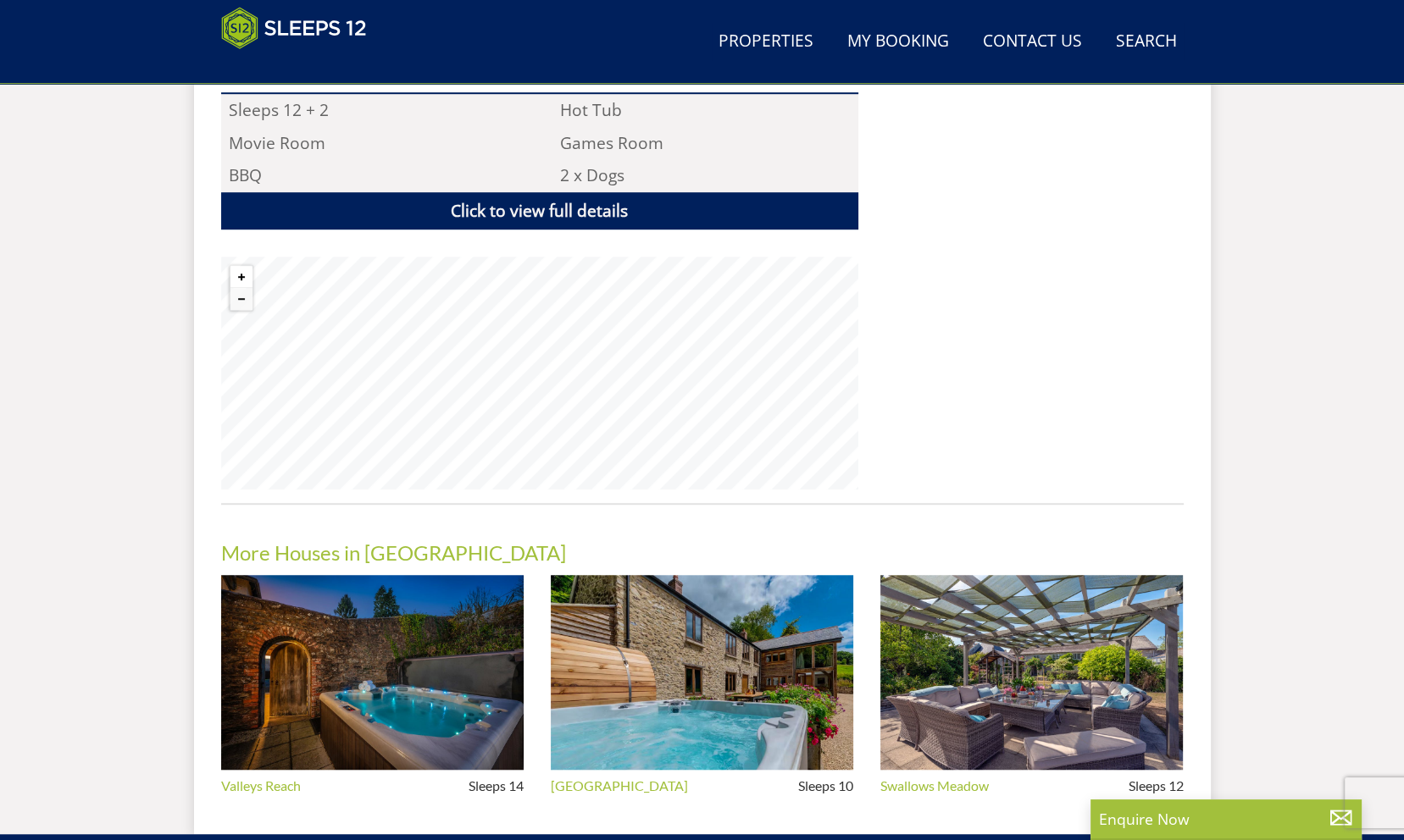
click at [241, 272] on button "Zoom in" at bounding box center [241, 277] width 22 height 22
